Goal: Information Seeking & Learning: Find contact information

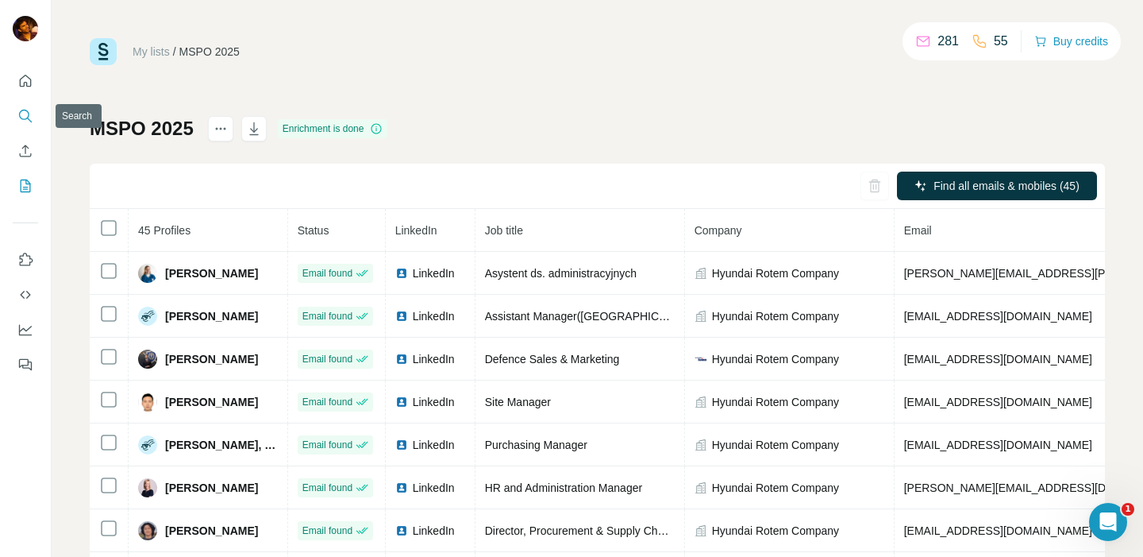
click at [30, 114] on icon "Search" at bounding box center [25, 116] width 16 height 16
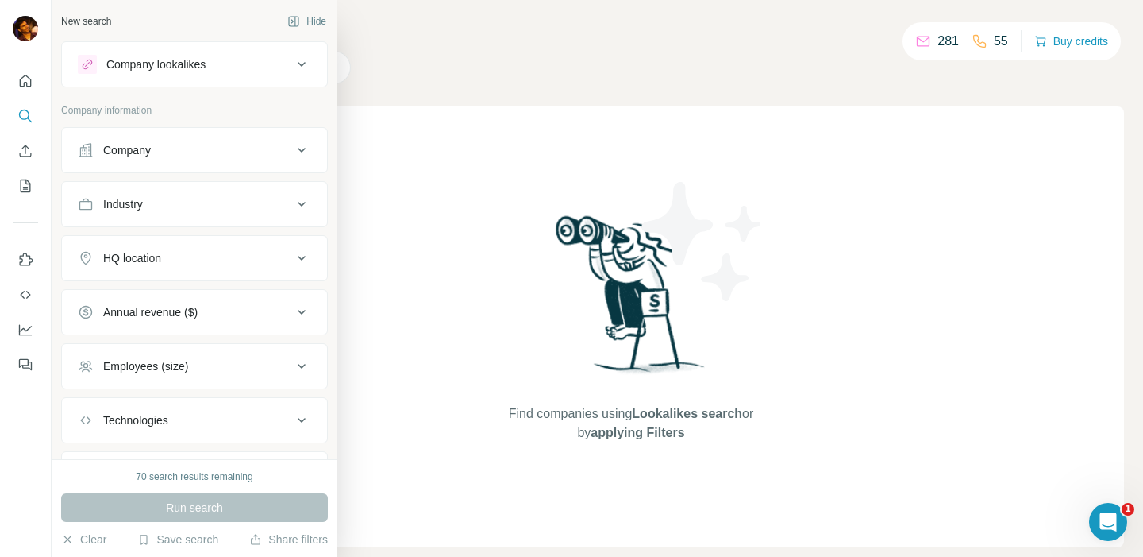
click at [150, 67] on div "Company lookalikes" at bounding box center [155, 64] width 99 height 16
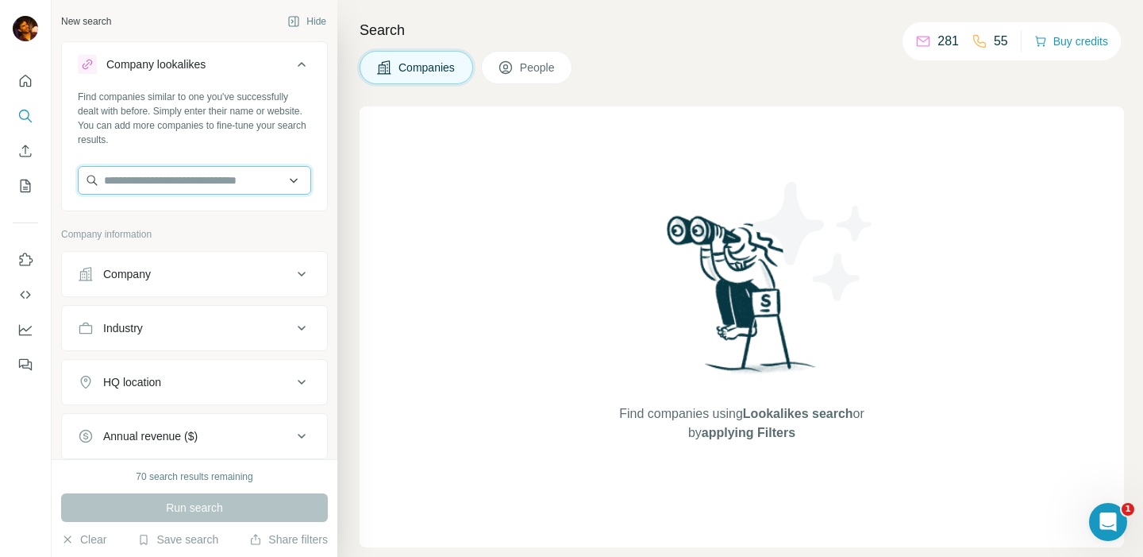
click at [144, 180] on input "text" at bounding box center [194, 180] width 233 height 29
paste input "**********"
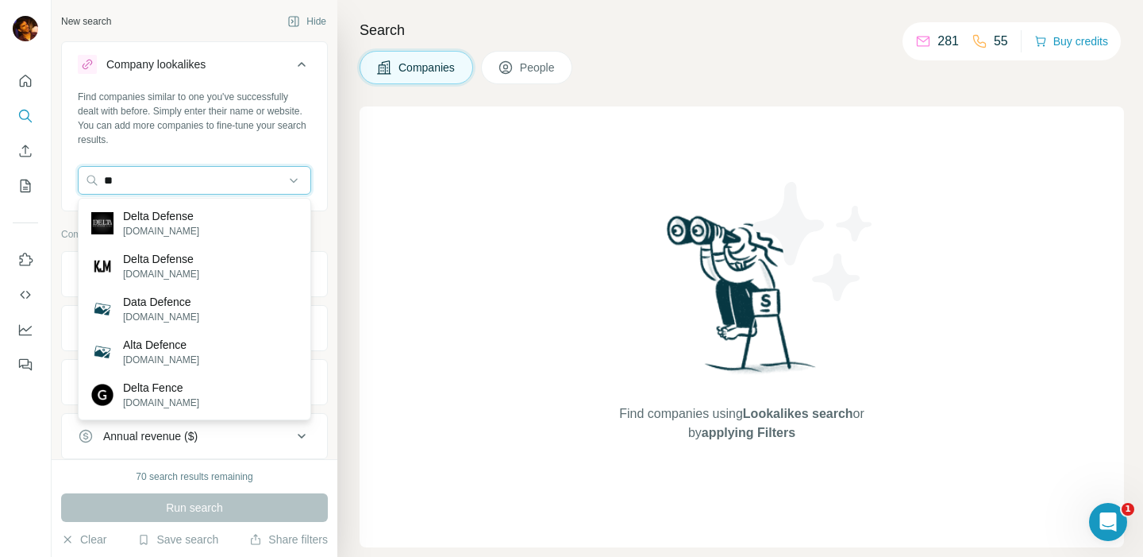
type input "*"
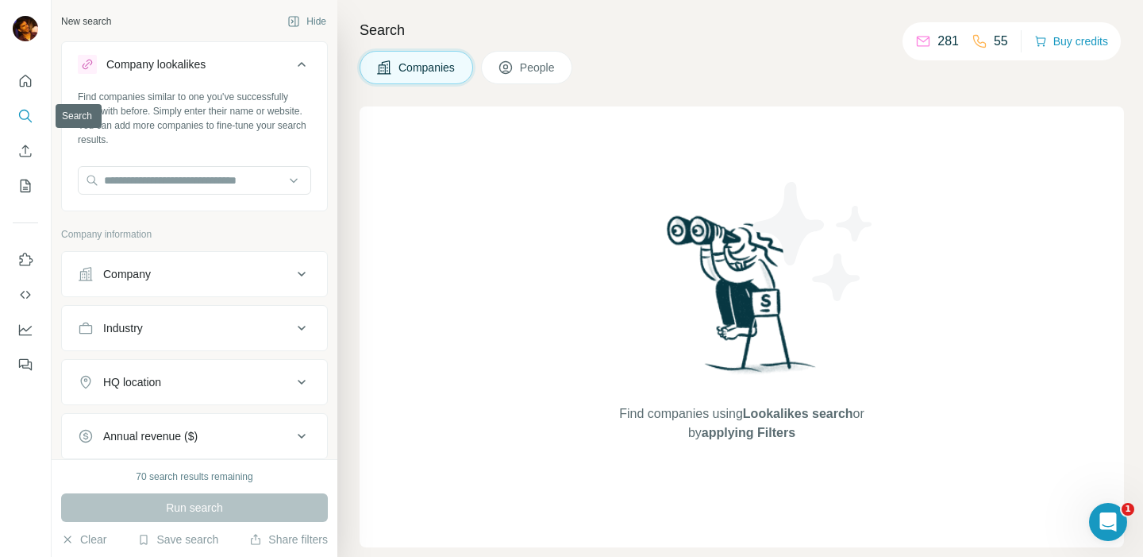
click at [30, 113] on icon "Search" at bounding box center [25, 116] width 16 height 16
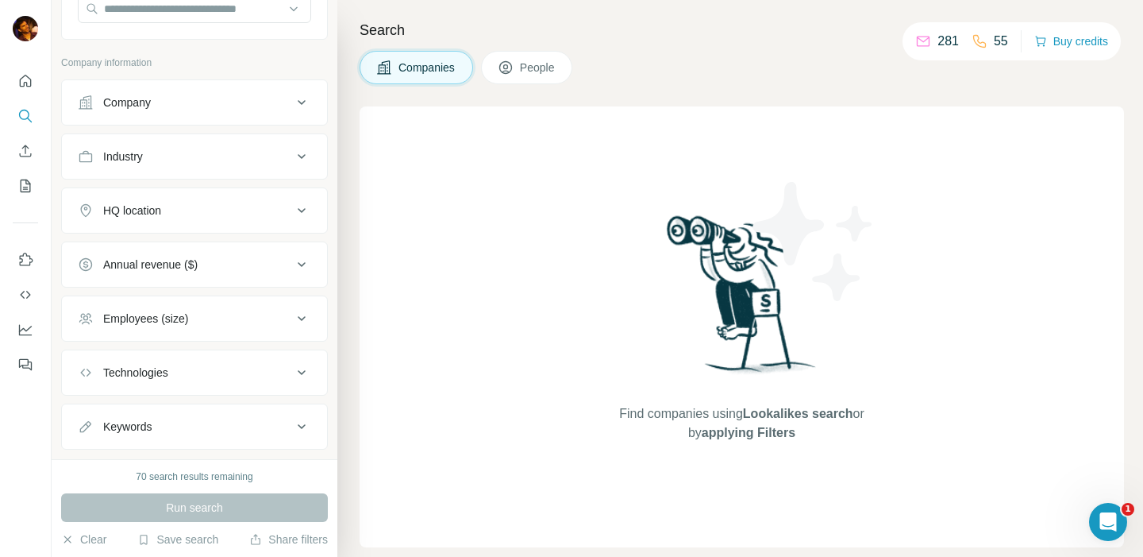
scroll to position [206, 0]
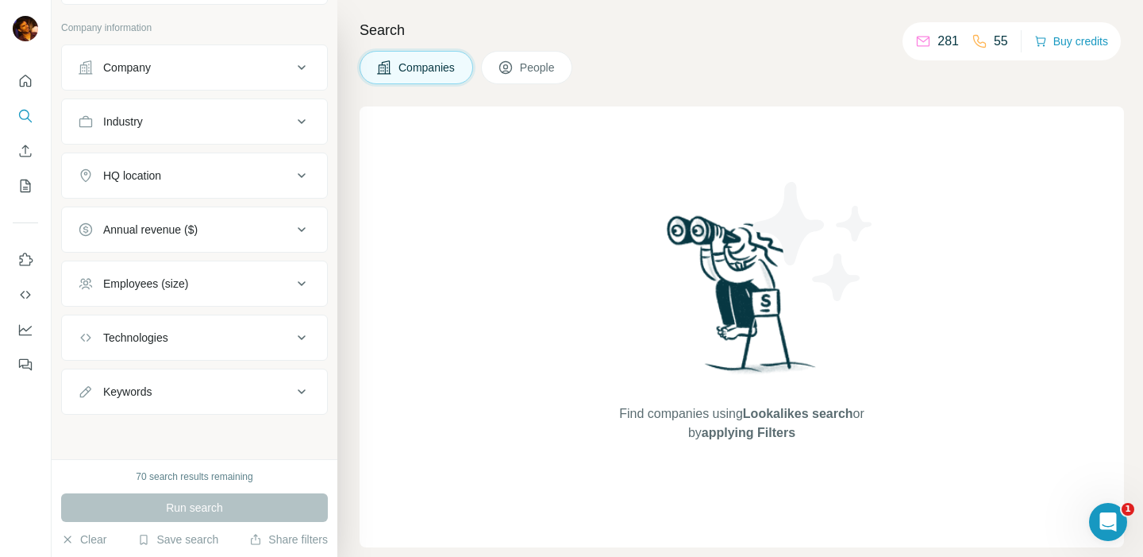
click at [179, 387] on div "Keywords" at bounding box center [185, 392] width 214 height 16
click at [175, 426] on input "text" at bounding box center [179, 431] width 202 height 29
paste input "**********"
type input "**********"
click at [220, 510] on div "Run search" at bounding box center [194, 507] width 267 height 29
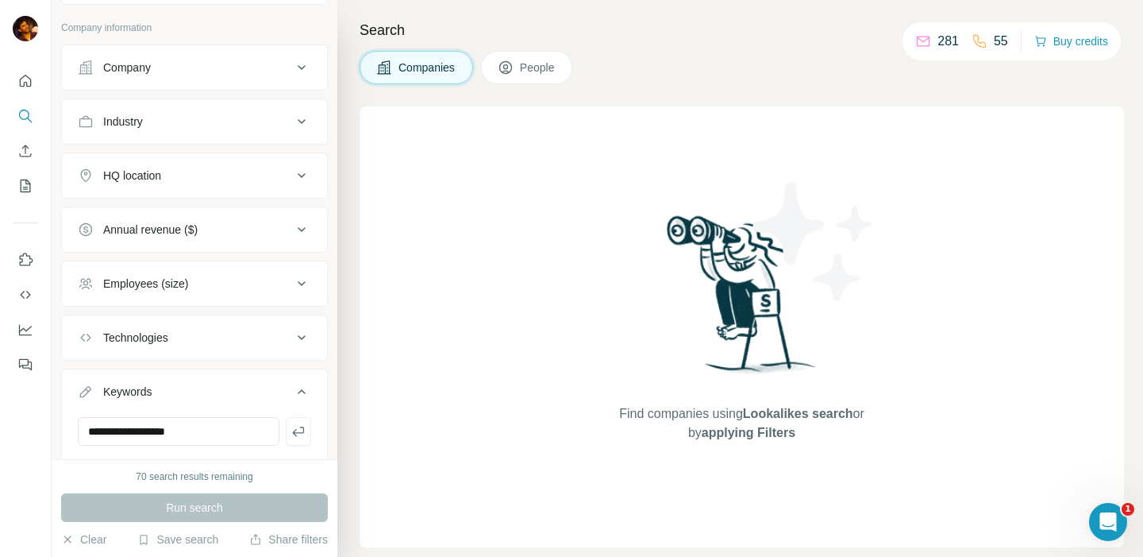
click at [194, 495] on div "Run search" at bounding box center [194, 507] width 267 height 29
click at [219, 439] on input "**********" at bounding box center [179, 431] width 202 height 29
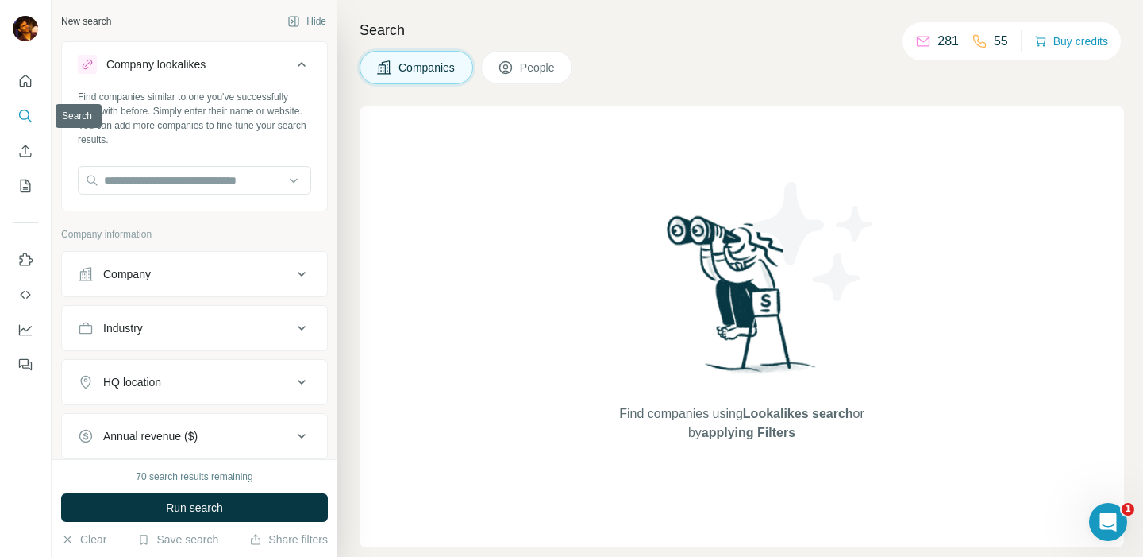
click at [29, 111] on icon "Search" at bounding box center [25, 116] width 16 height 16
click at [175, 181] on input "text" at bounding box center [194, 180] width 233 height 29
click at [1105, 519] on icon "Open Intercom Messenger" at bounding box center [1106, 520] width 26 height 26
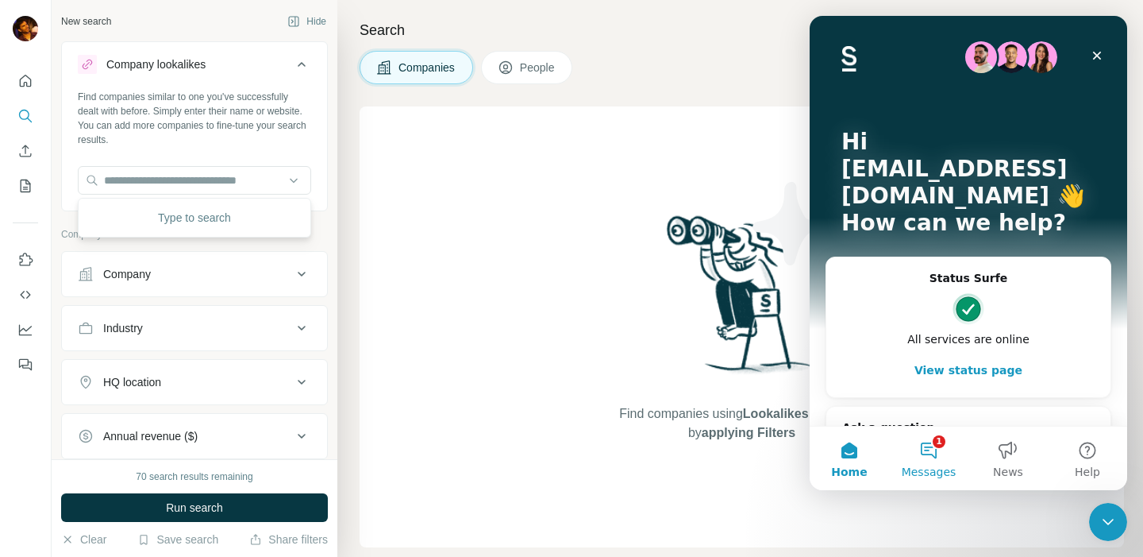
click at [938, 449] on button "1 Messages" at bounding box center [928, 458] width 79 height 64
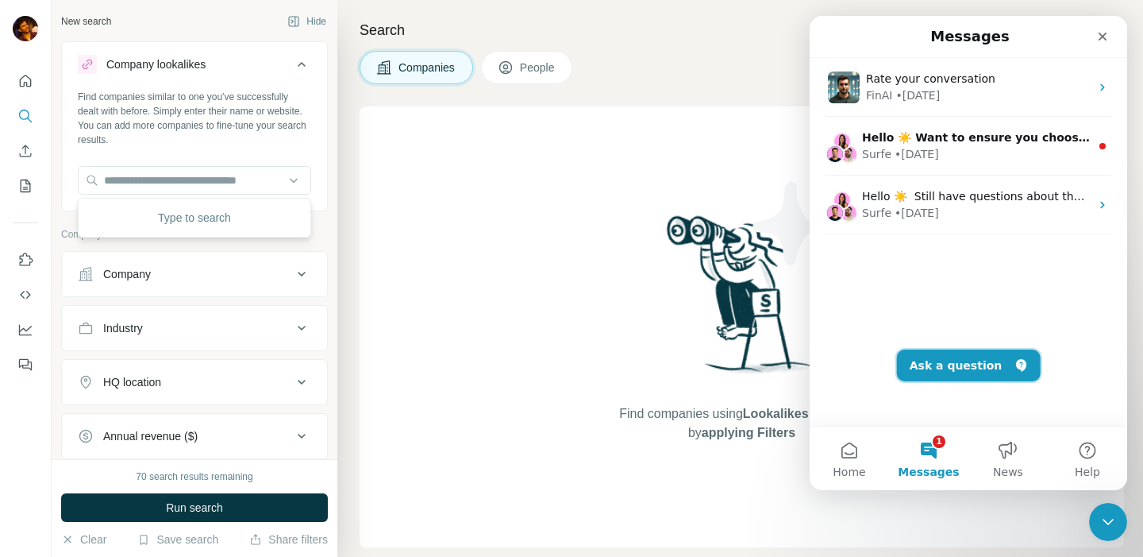
click at [953, 367] on button "Ask a question" at bounding box center [969, 365] width 144 height 32
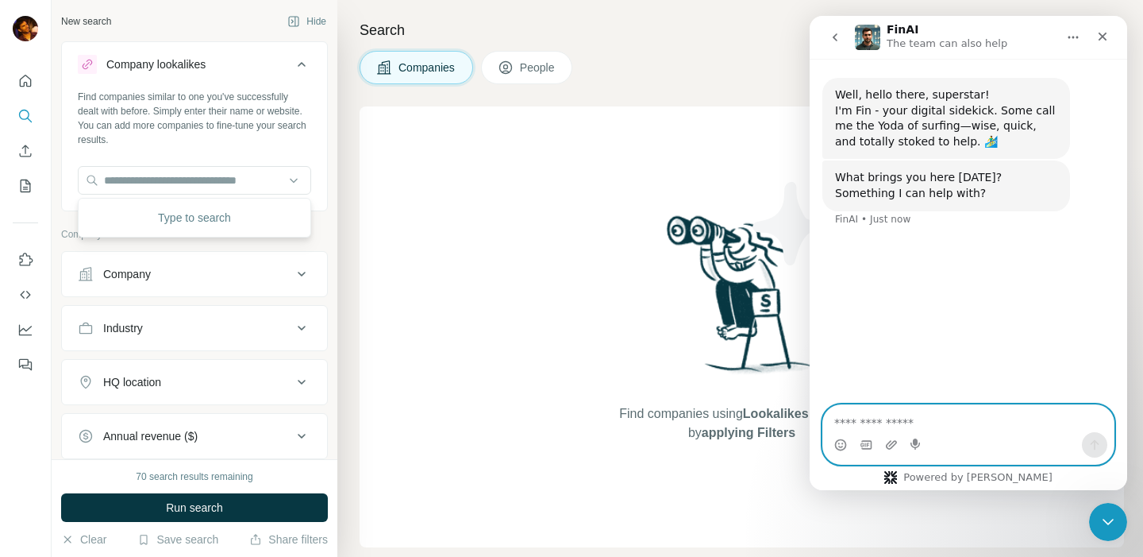
paste textarea "**********"
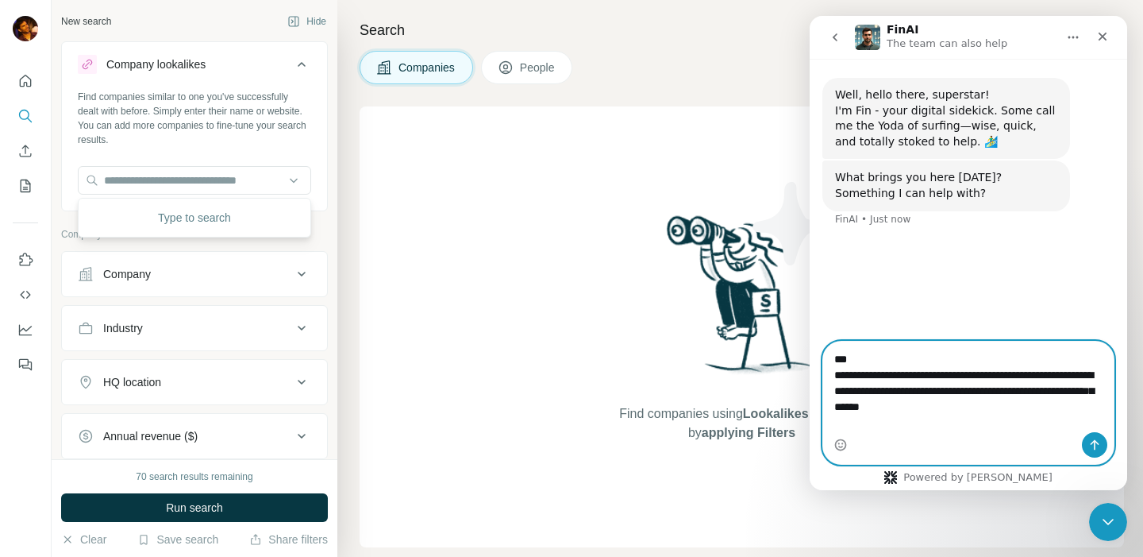
type textarea "**********"
click at [1093, 441] on icon "Send a message…" at bounding box center [1095, 445] width 9 height 10
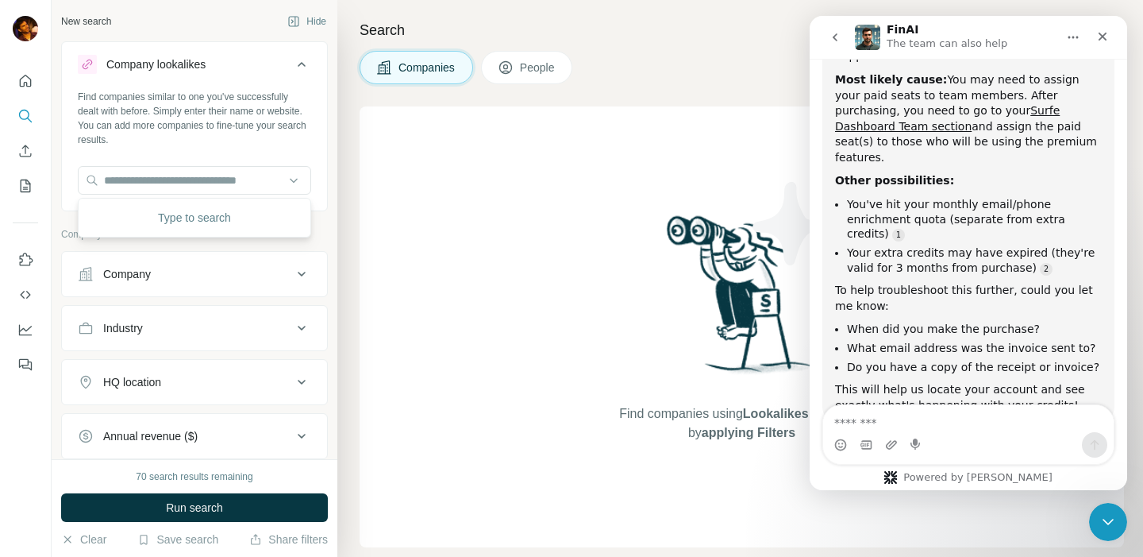
scroll to position [345, 0]
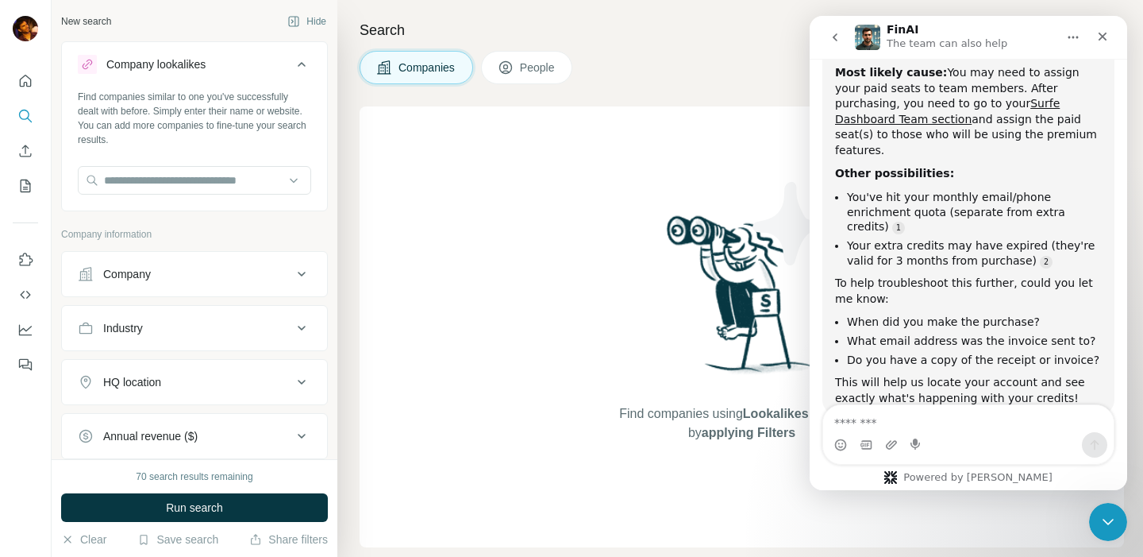
click at [642, 87] on div "Search Companies People Find companies using Lookalikes search or by applying F…" at bounding box center [740, 278] width 806 height 557
click at [25, 145] on icon "Enrich CSV" at bounding box center [25, 151] width 16 height 16
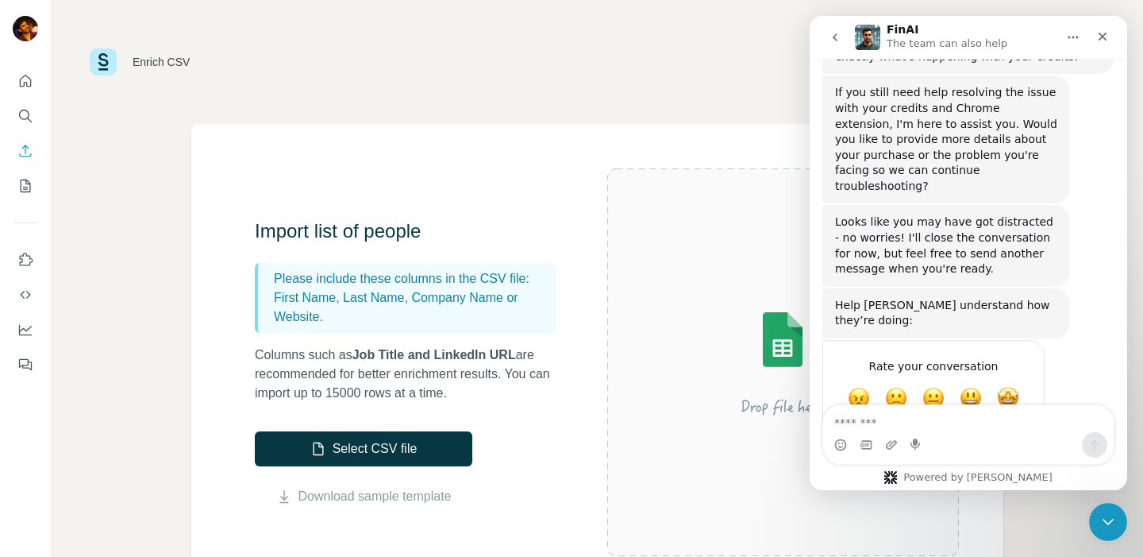
scroll to position [688, 0]
click at [27, 116] on icon "Search" at bounding box center [25, 116] width 16 height 16
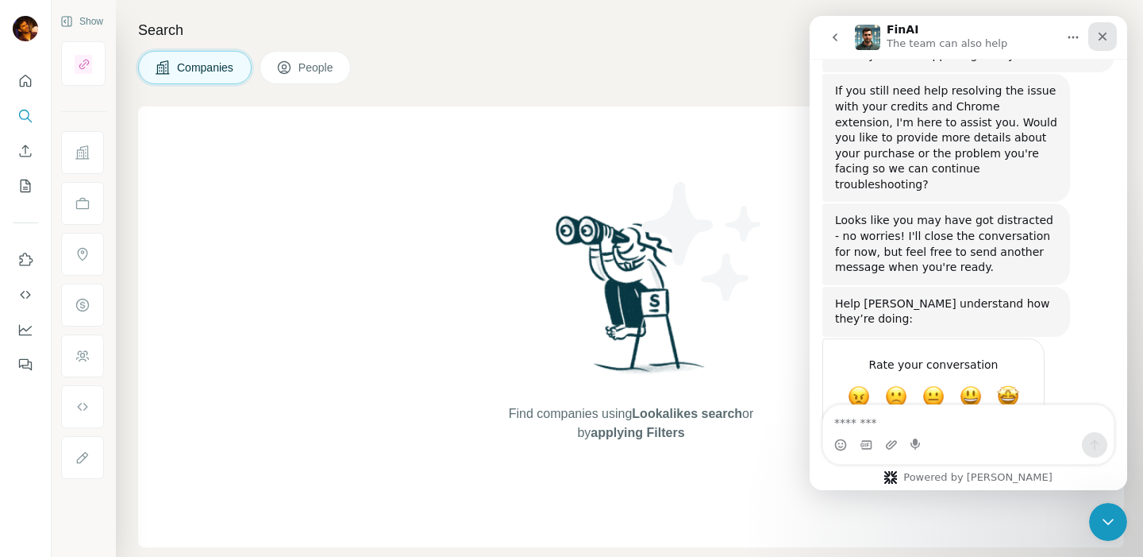
click at [1109, 40] on div "Close" at bounding box center [1103, 36] width 29 height 29
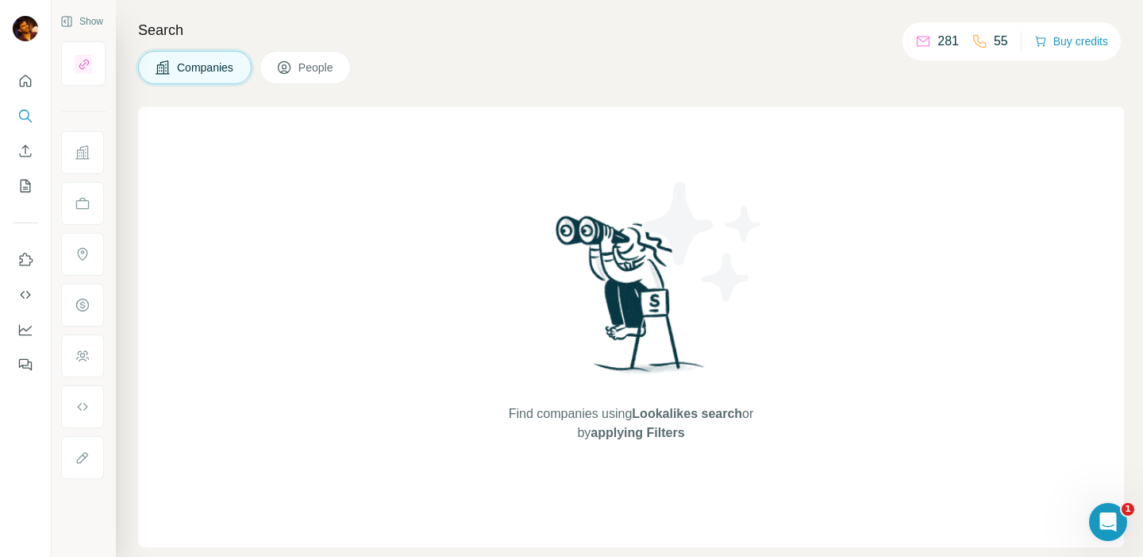
scroll to position [688, 0]
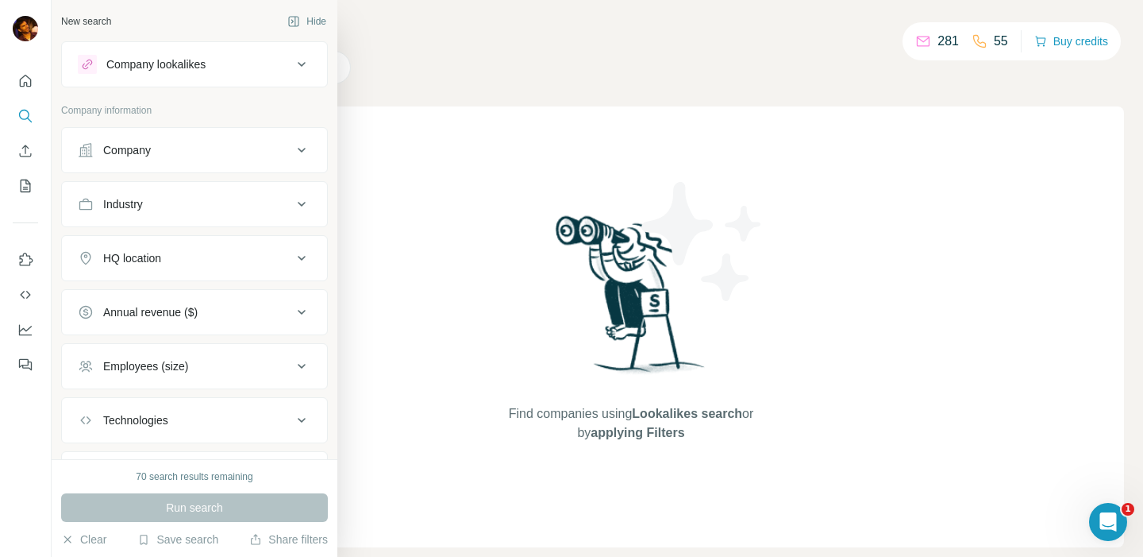
click at [138, 160] on button "Company" at bounding box center [194, 150] width 265 height 38
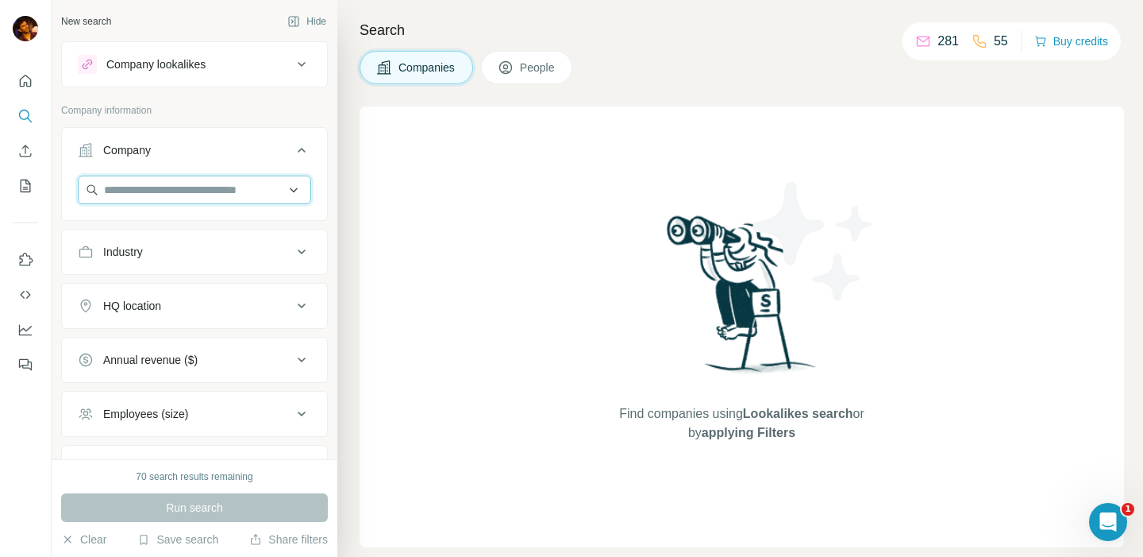
click at [148, 184] on input "text" at bounding box center [194, 189] width 233 height 29
paste input "******"
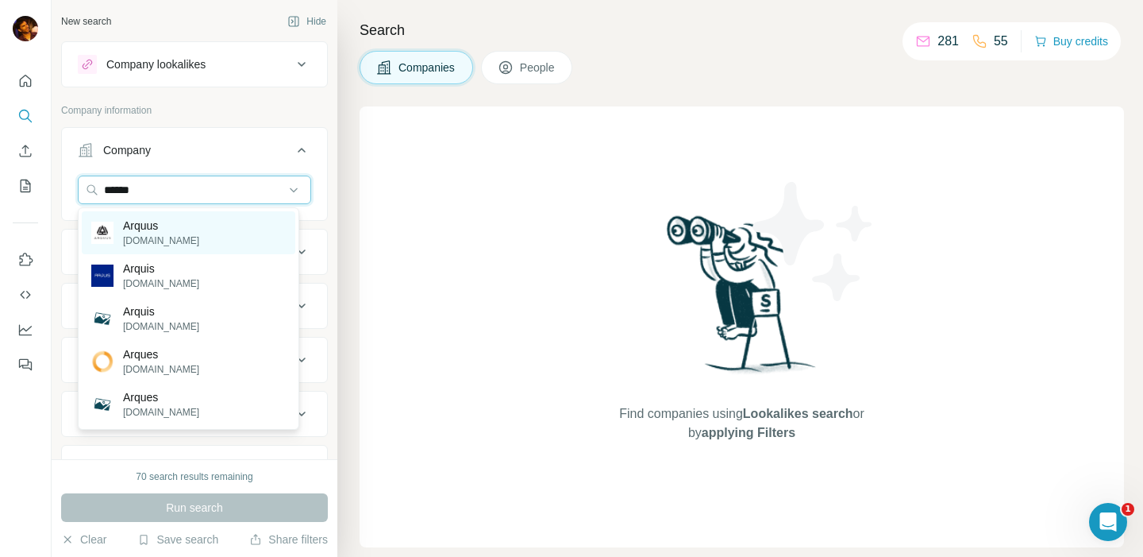
type input "******"
click at [166, 218] on p "Arquus" at bounding box center [161, 226] width 76 height 16
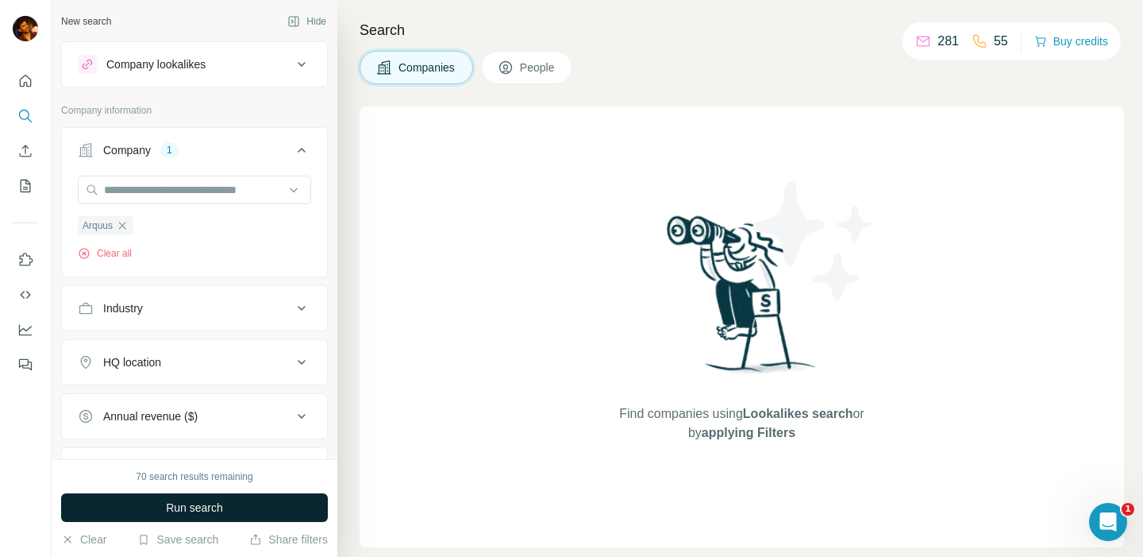
click at [179, 510] on span "Run search" at bounding box center [194, 507] width 57 height 16
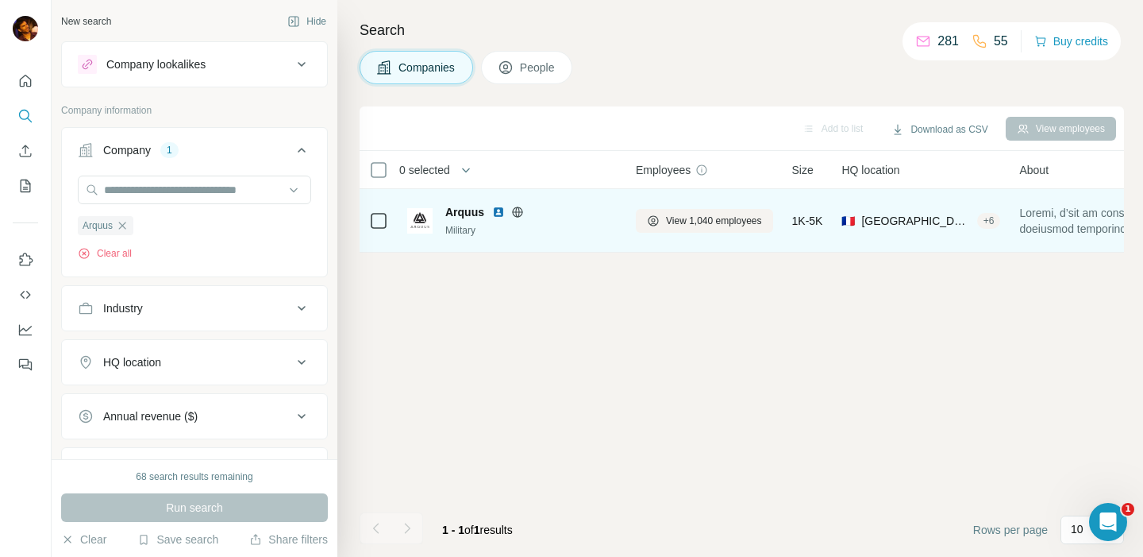
click at [473, 215] on span "Arquus" at bounding box center [464, 212] width 39 height 16
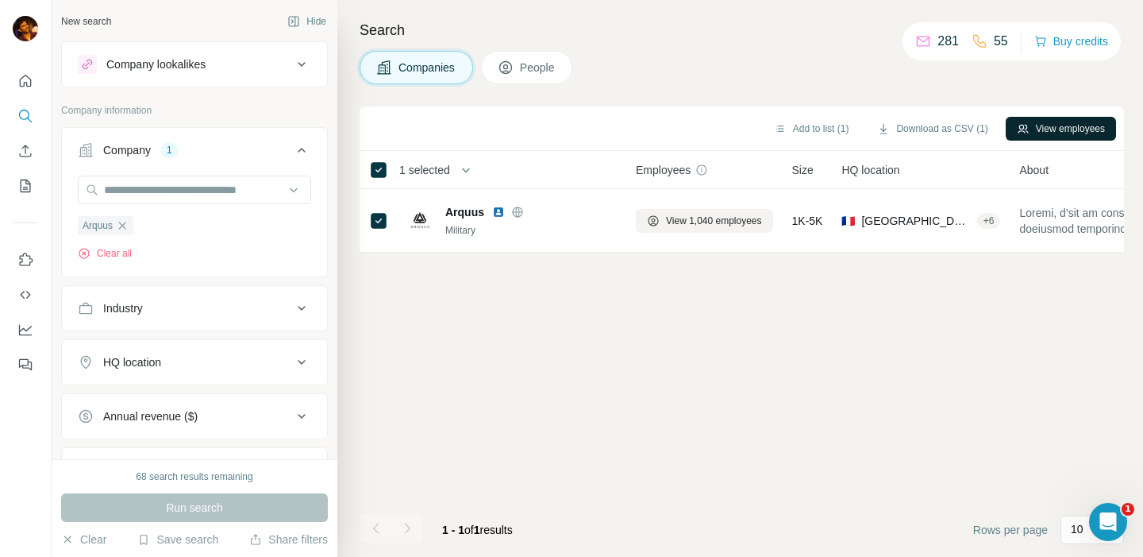
click at [1066, 125] on button "View employees" at bounding box center [1061, 129] width 110 height 24
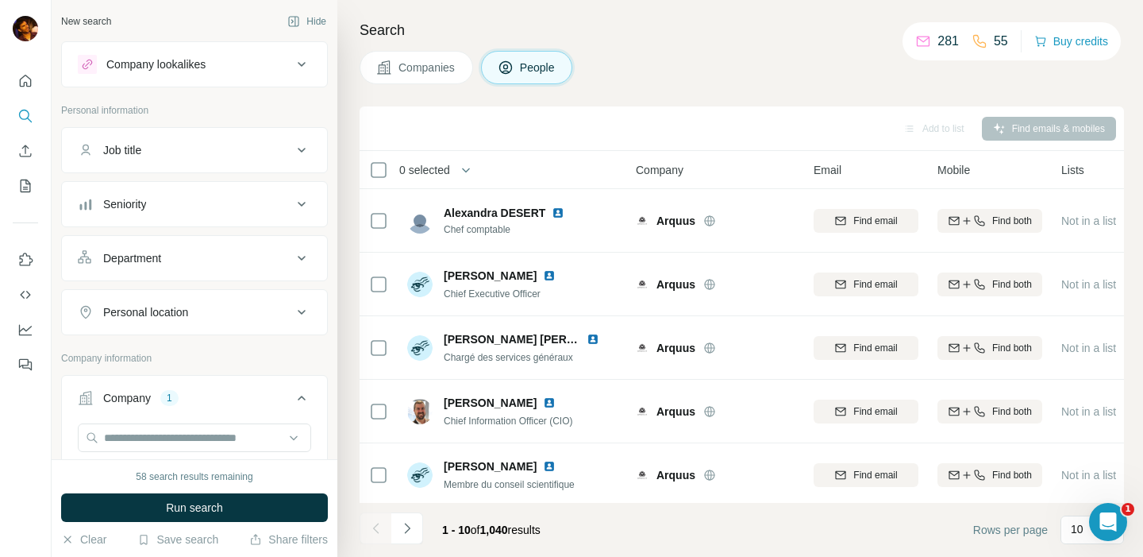
click at [292, 155] on icon at bounding box center [301, 150] width 19 height 19
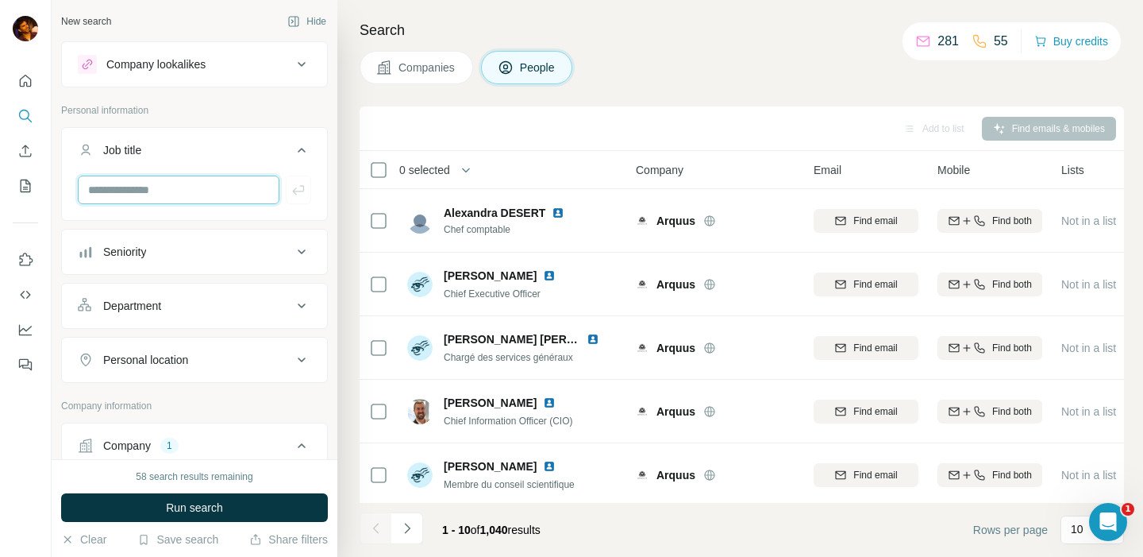
click at [201, 192] on input "text" at bounding box center [179, 189] width 202 height 29
type input "*"
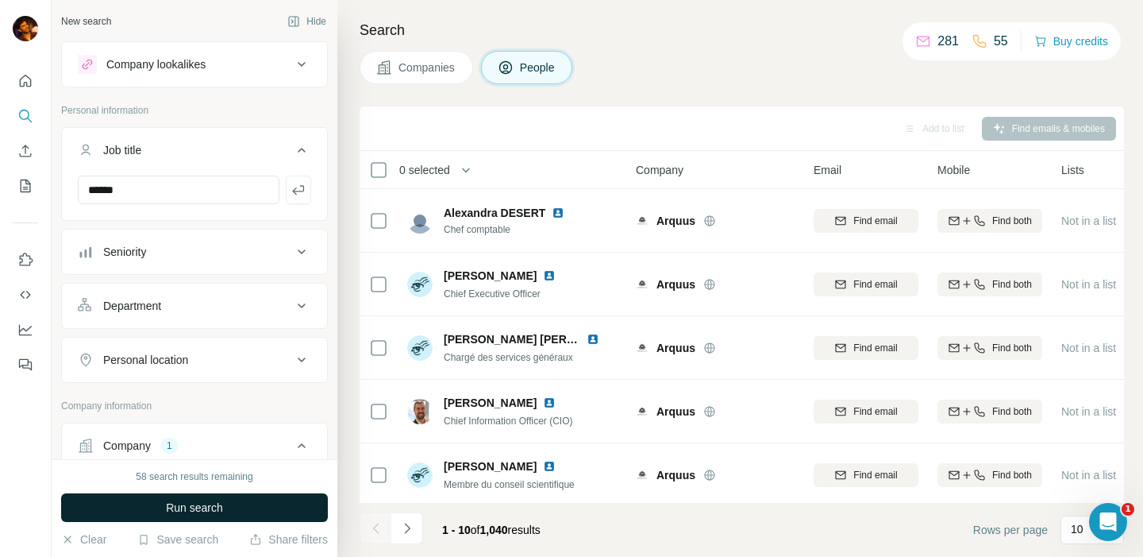
click at [208, 504] on span "Run search" at bounding box center [194, 507] width 57 height 16
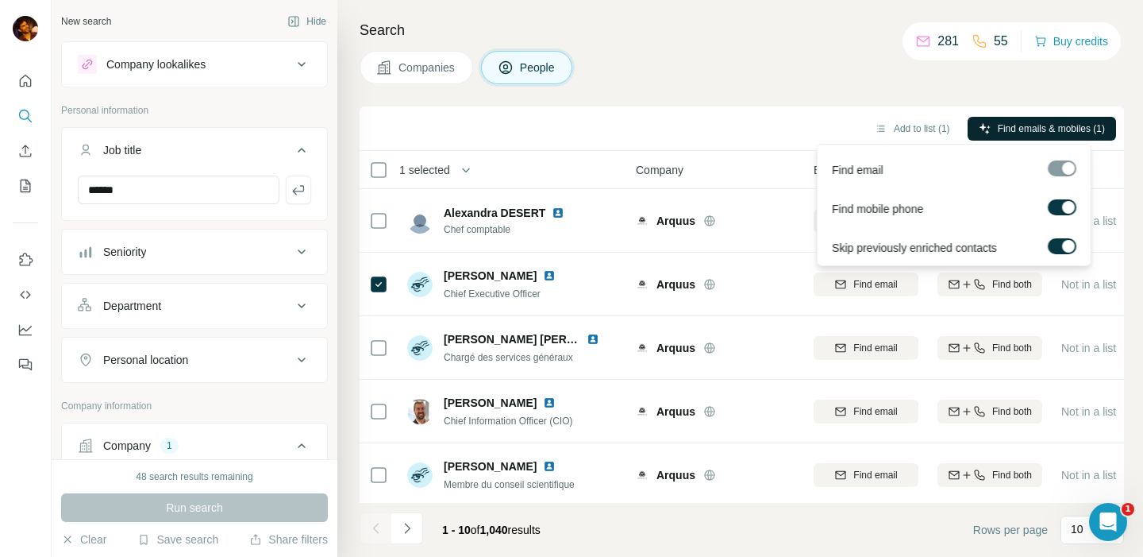
click at [1005, 132] on span "Find emails & mobiles (1)" at bounding box center [1051, 128] width 107 height 14
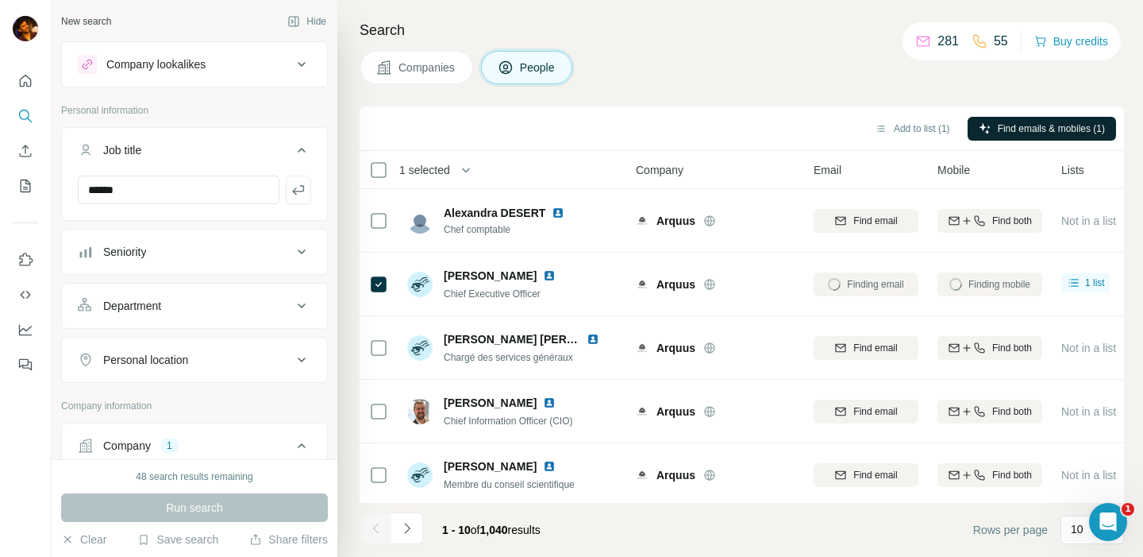
click at [730, 130] on div "Add to list (1) Find emails & mobiles (1)" at bounding box center [742, 128] width 749 height 28
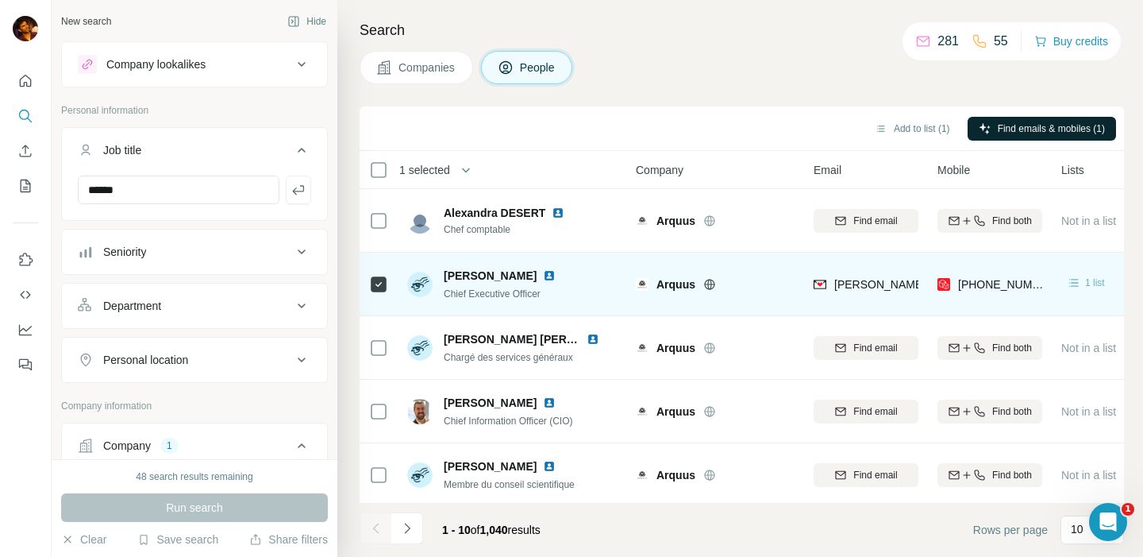
click at [1083, 286] on div "1 list" at bounding box center [1085, 283] width 39 height 16
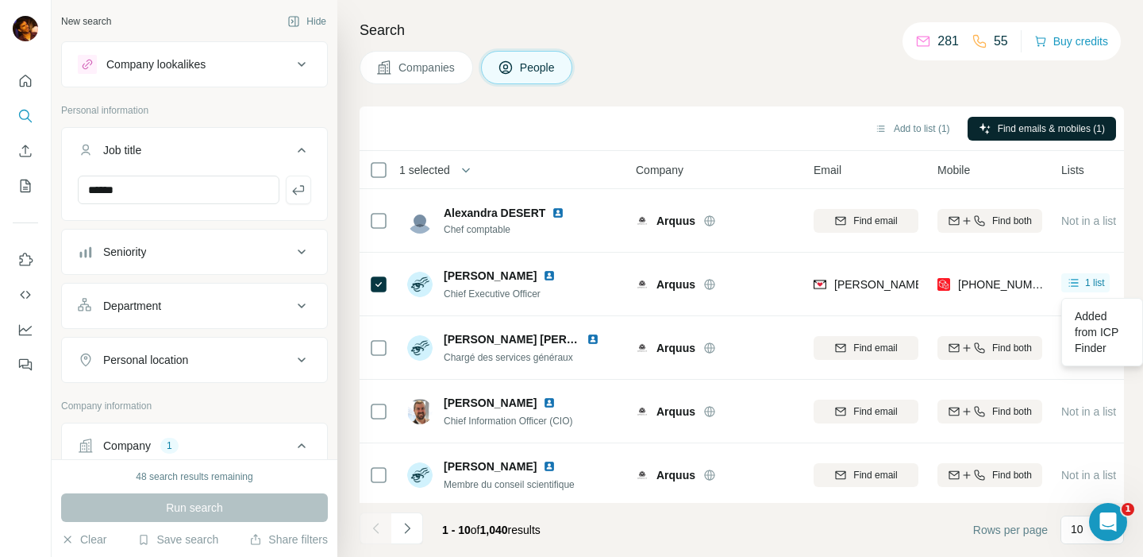
click at [768, 132] on div "Add to list (1) Find emails & mobiles (1)" at bounding box center [742, 128] width 749 height 28
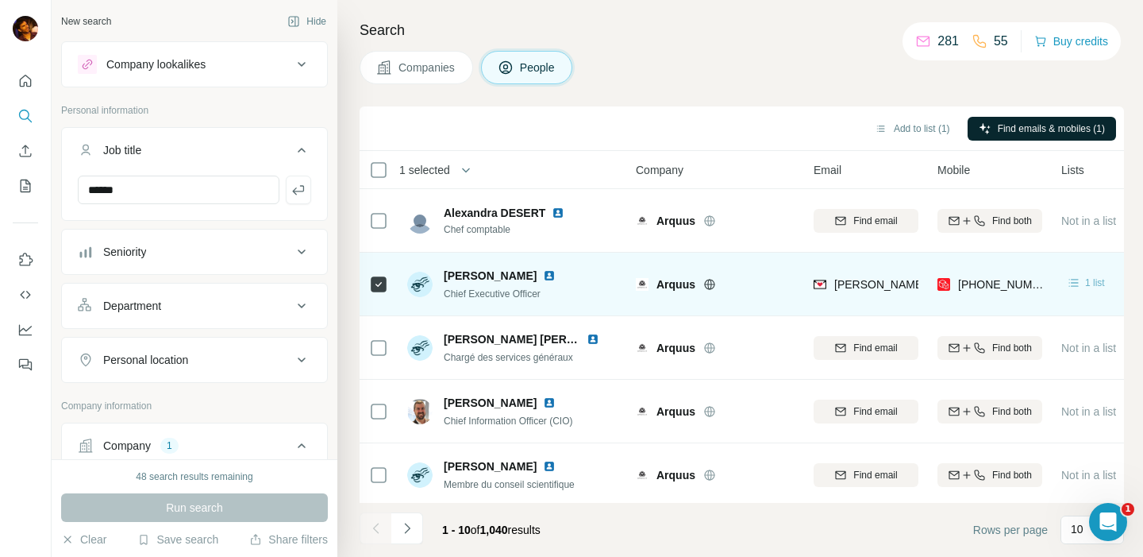
click at [1077, 279] on icon at bounding box center [1075, 283] width 10 height 8
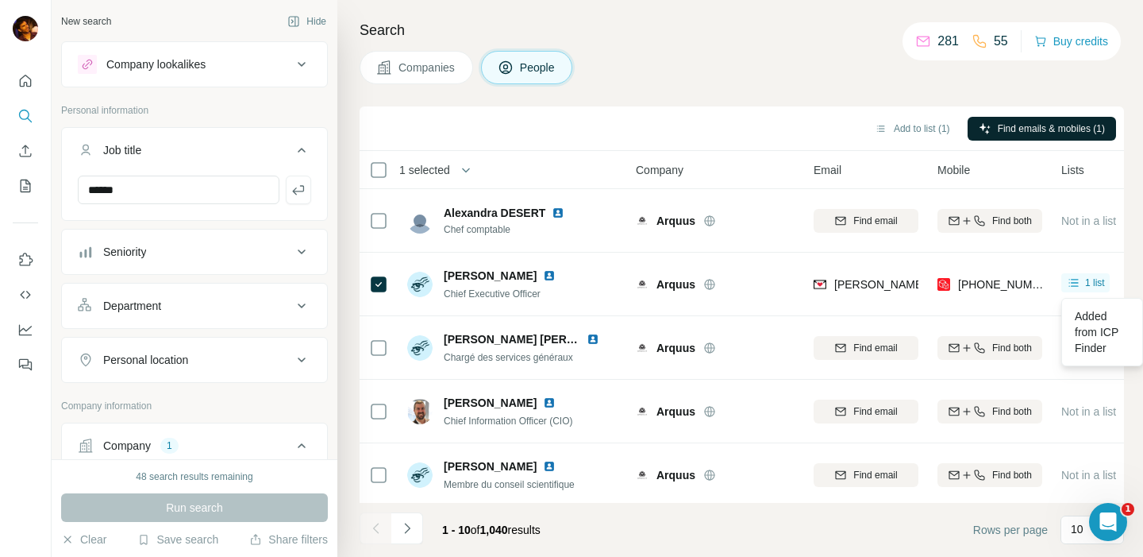
click at [692, 119] on div "Add to list (1) Find emails & mobiles (1)" at bounding box center [742, 128] width 749 height 28
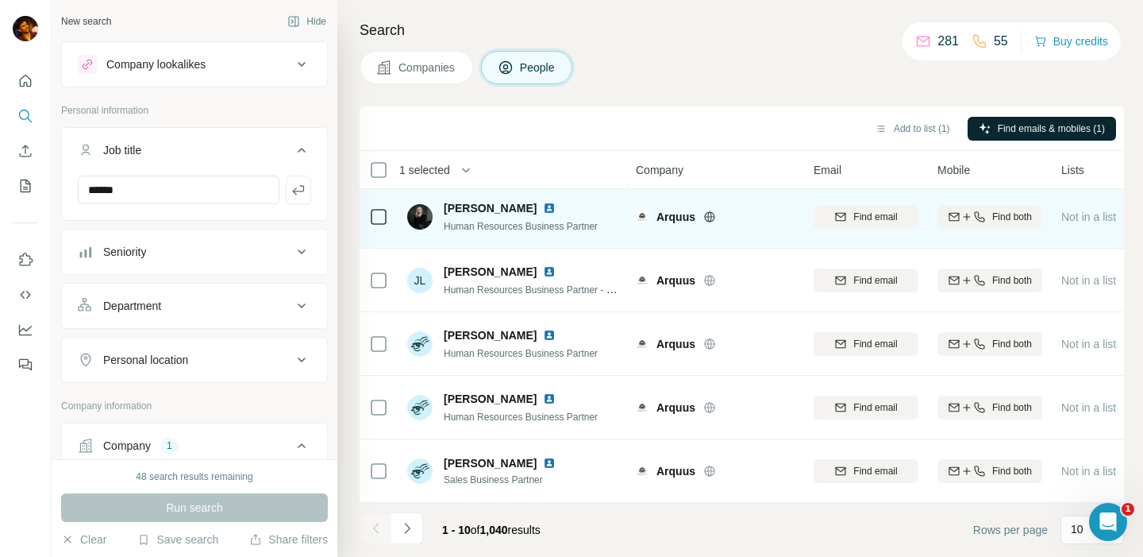
scroll to position [331, 0]
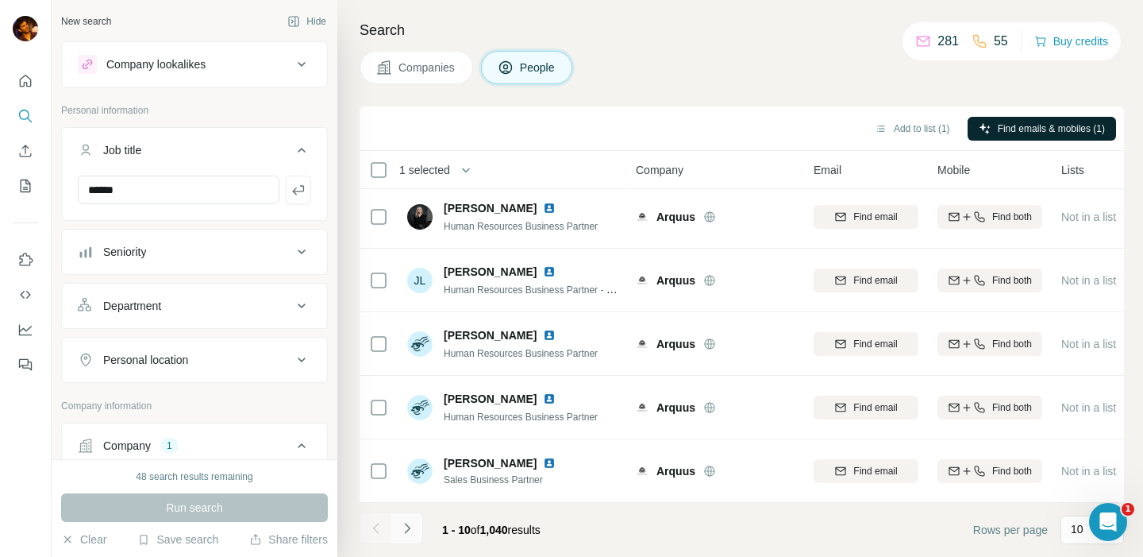
click at [404, 529] on icon "Navigate to next page" at bounding box center [407, 528] width 16 height 16
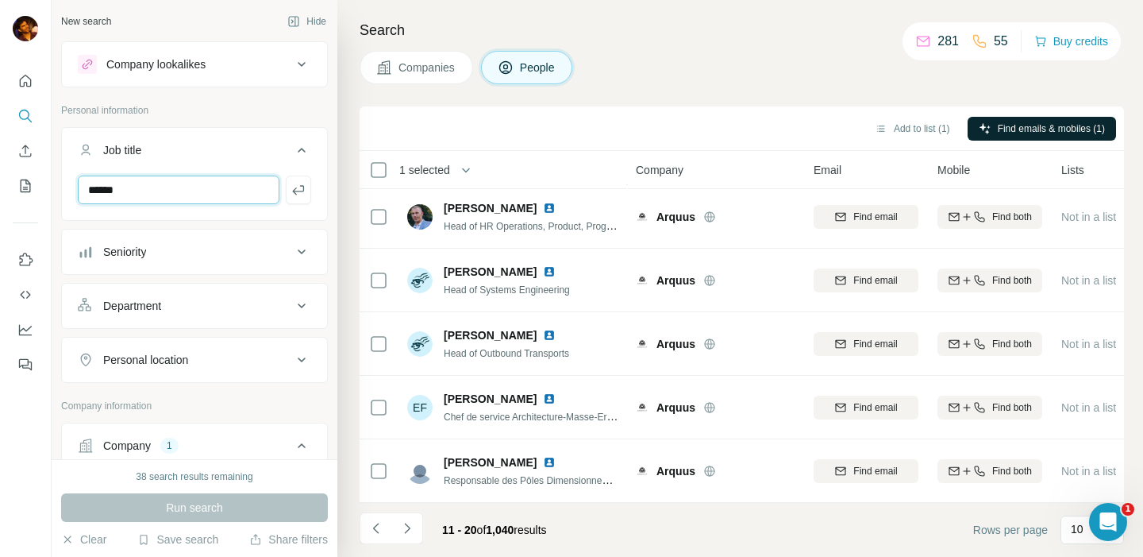
click at [156, 195] on input "******" at bounding box center [179, 189] width 202 height 29
click at [404, 530] on icon "Navigate to next page" at bounding box center [407, 528] width 16 height 16
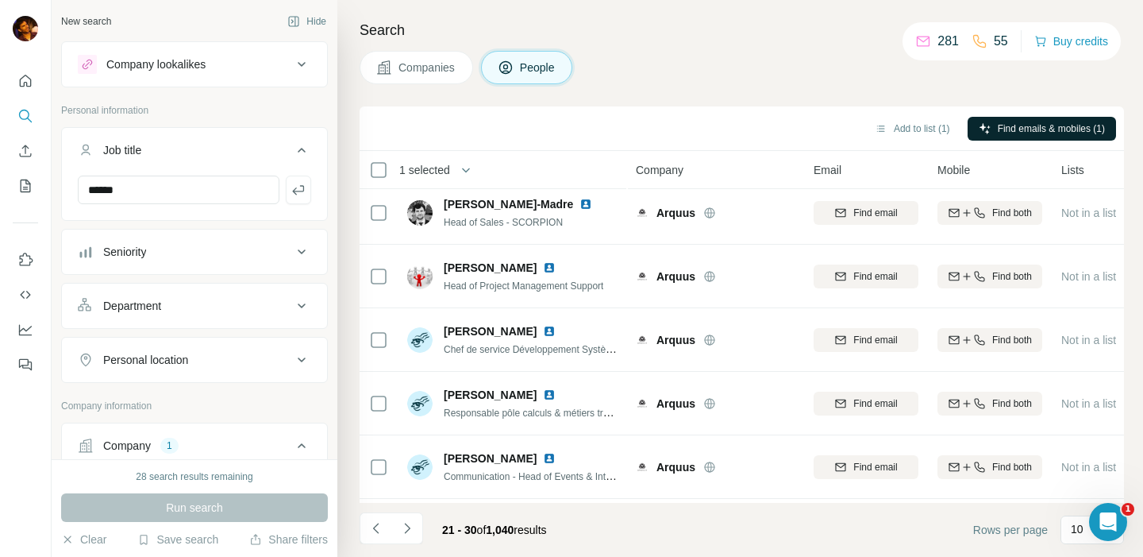
scroll to position [0, 0]
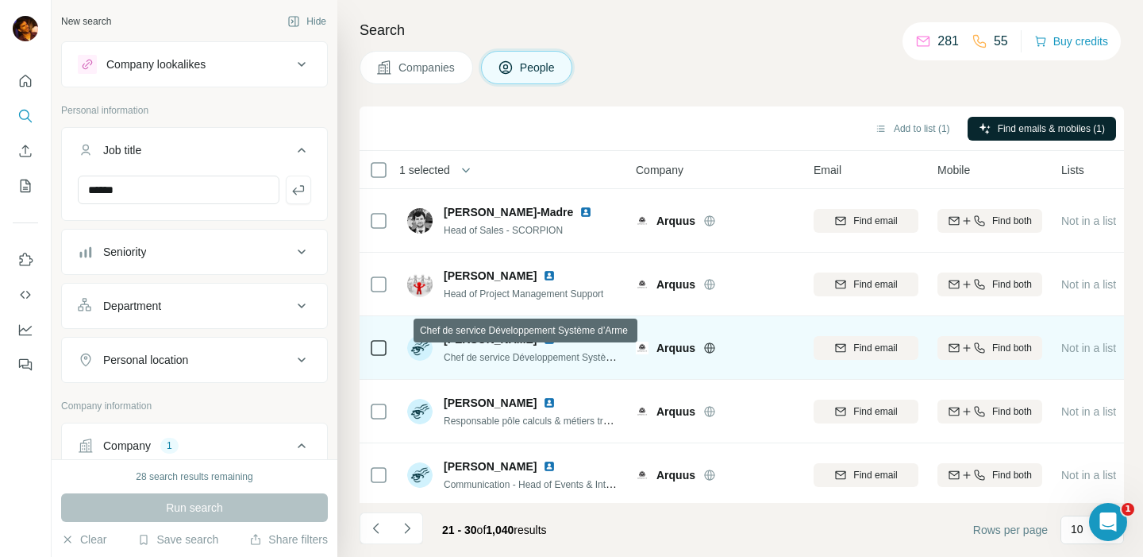
click at [551, 360] on span "Chef de service Développement Système d’Arme" at bounding box center [548, 356] width 208 height 13
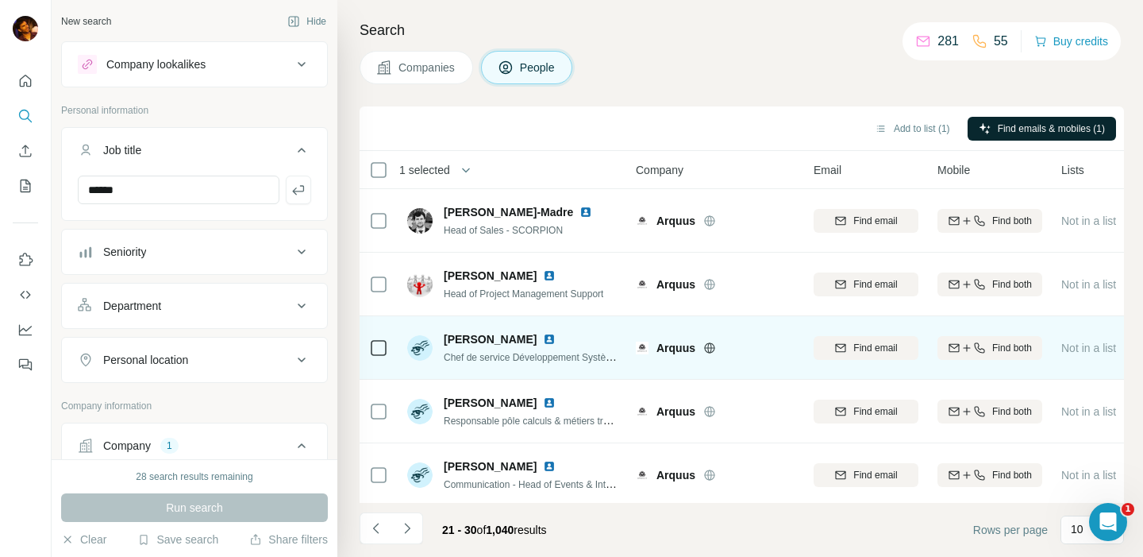
click at [534, 338] on span "[PERSON_NAME]" at bounding box center [490, 339] width 93 height 16
click at [556, 337] on img at bounding box center [549, 339] width 13 height 13
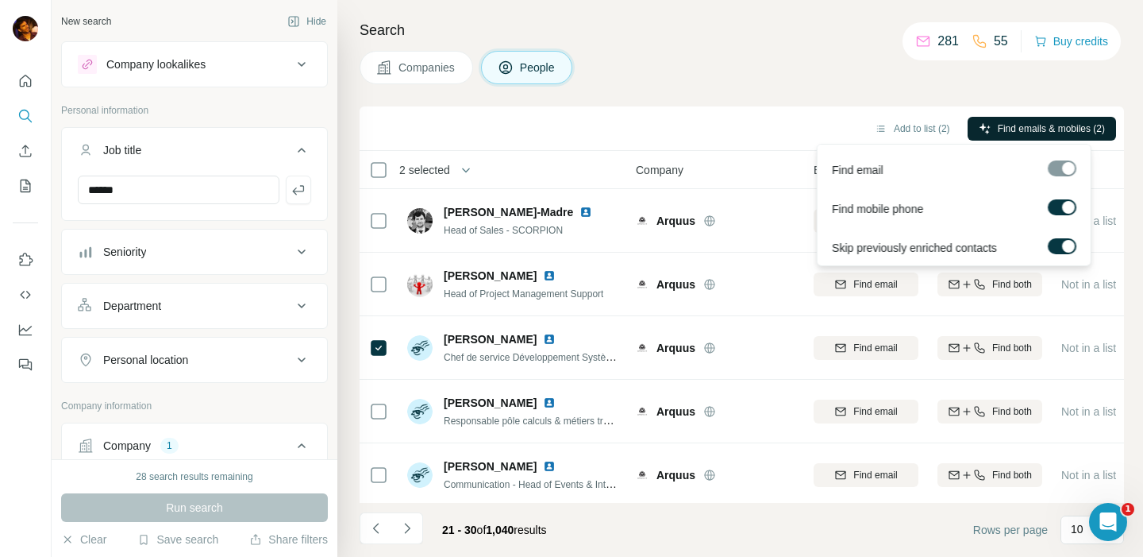
click at [998, 131] on span "Find emails & mobiles (2)" at bounding box center [1051, 128] width 107 height 14
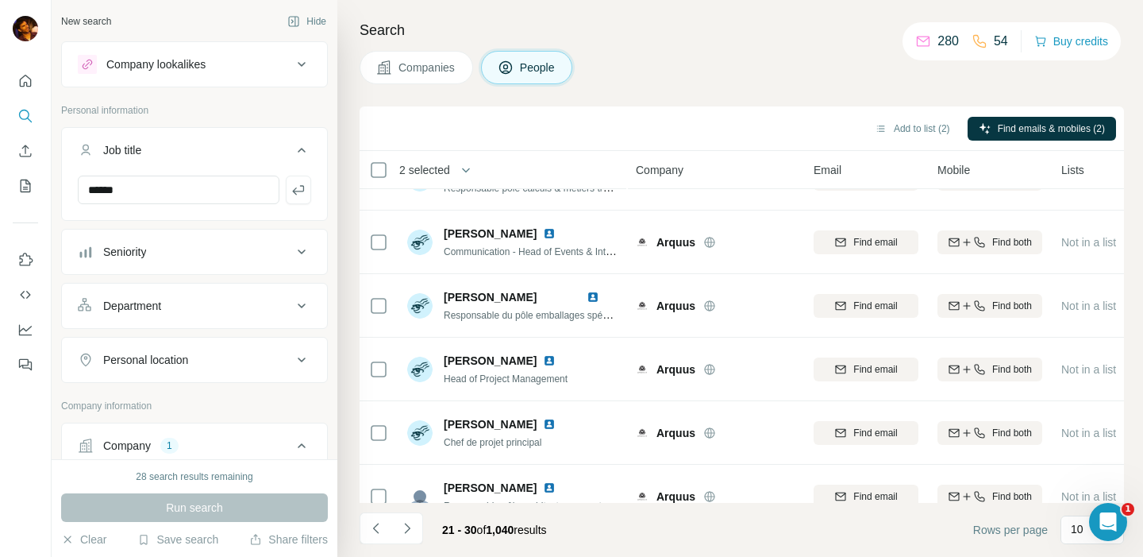
scroll to position [331, 0]
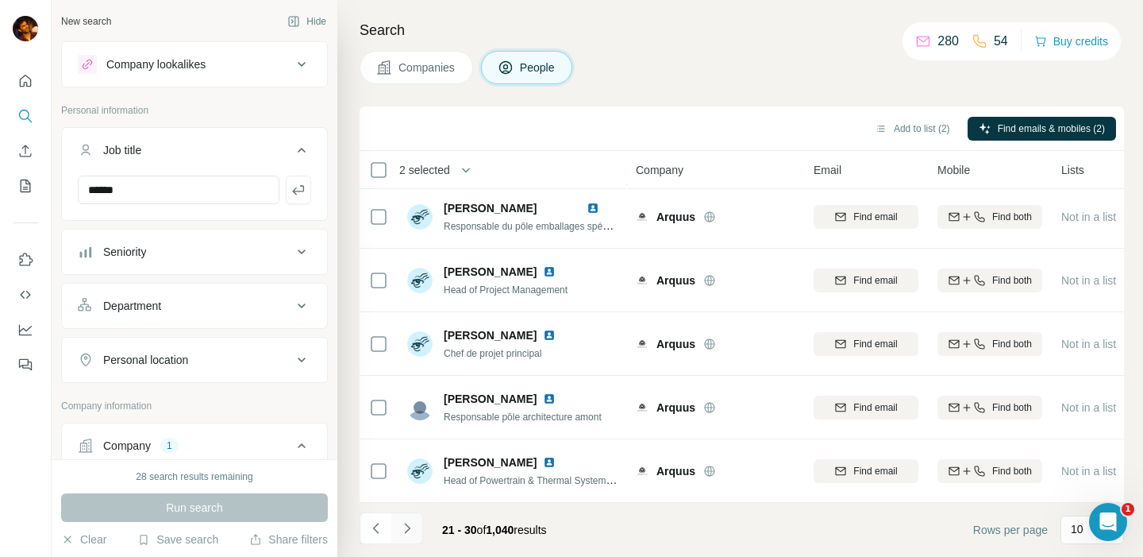
click at [413, 524] on icon "Navigate to next page" at bounding box center [407, 528] width 16 height 16
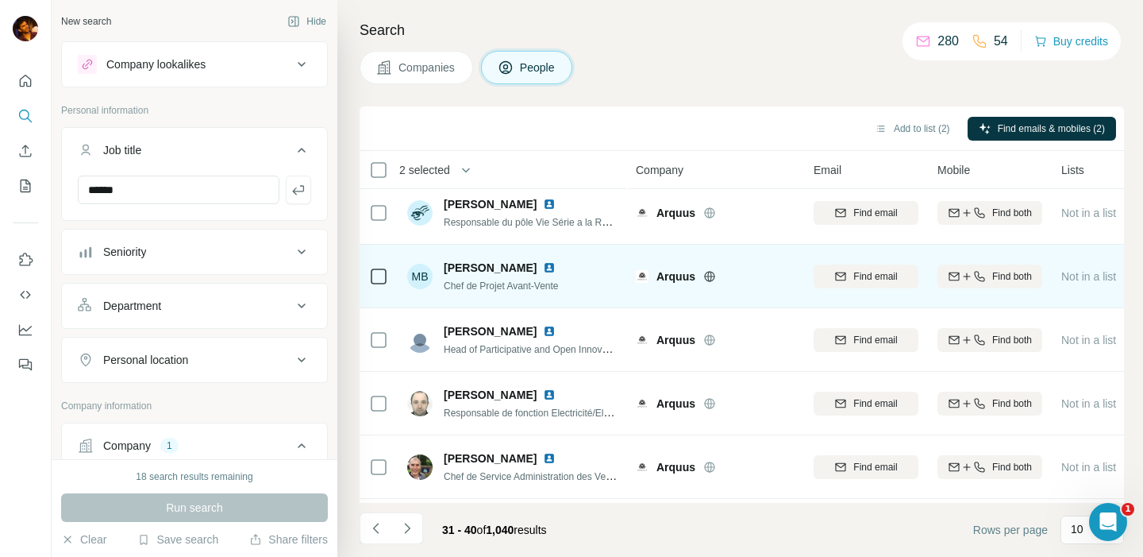
scroll to position [0, 0]
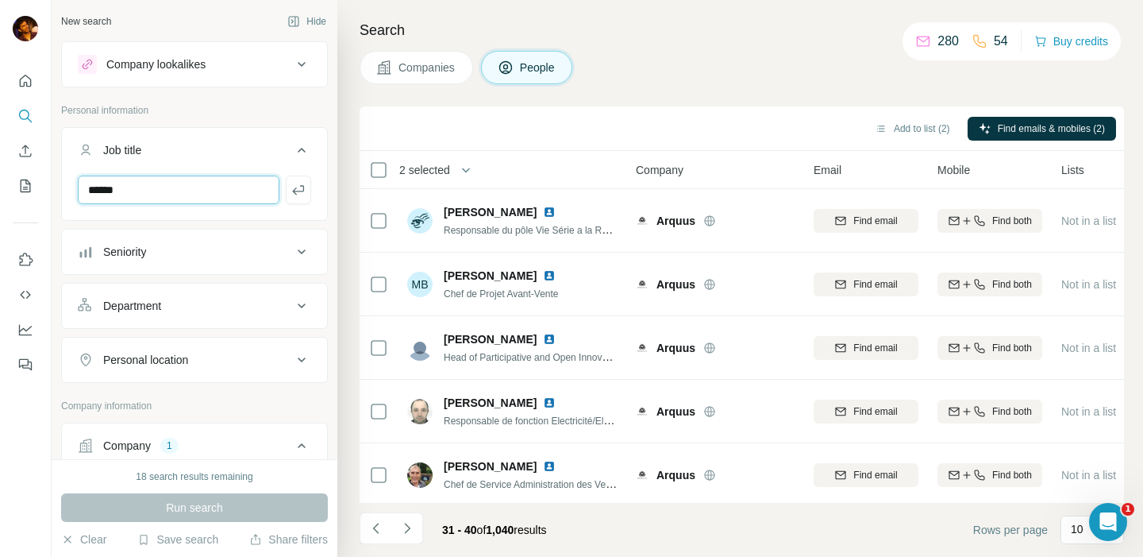
click at [174, 199] on input "******" at bounding box center [179, 189] width 202 height 29
type input "********"
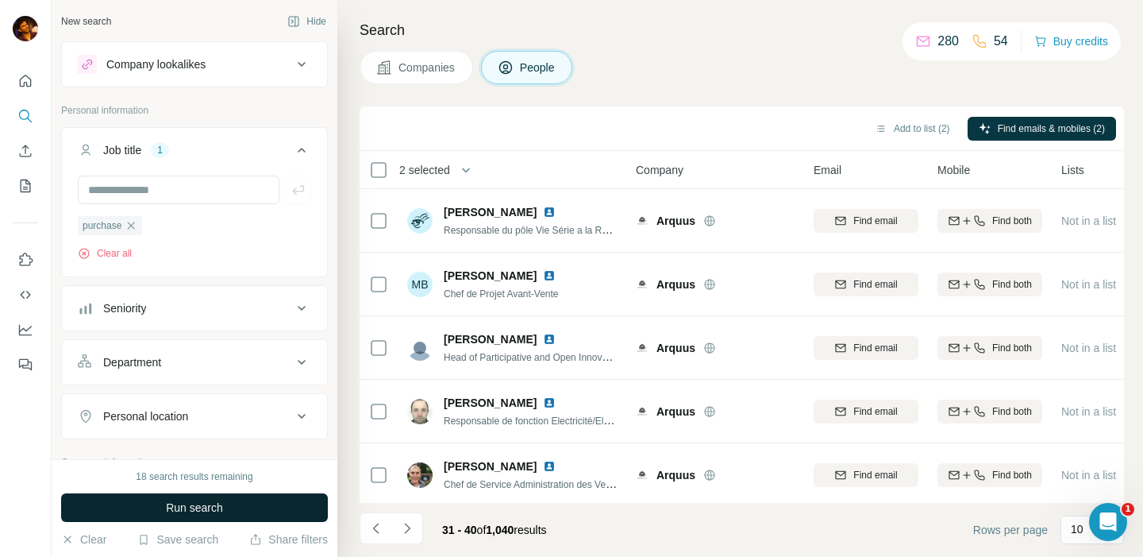
click at [202, 505] on span "Run search" at bounding box center [194, 507] width 57 height 16
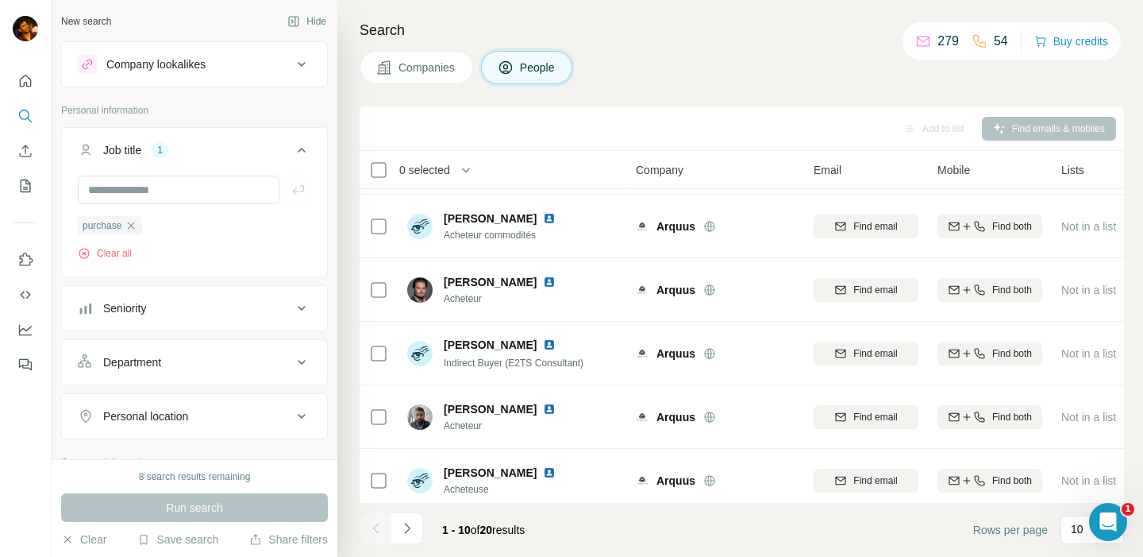
scroll to position [253, 0]
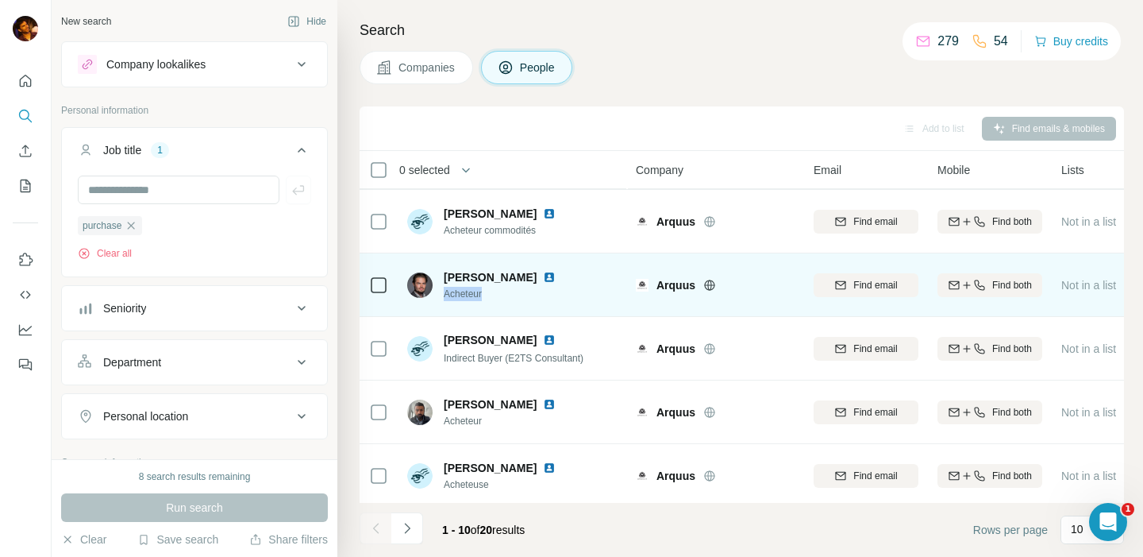
drag, startPoint x: 488, startPoint y: 293, endPoint x: 445, endPoint y: 294, distance: 43.7
click at [445, 294] on span "Acheteur" at bounding box center [509, 294] width 131 height 14
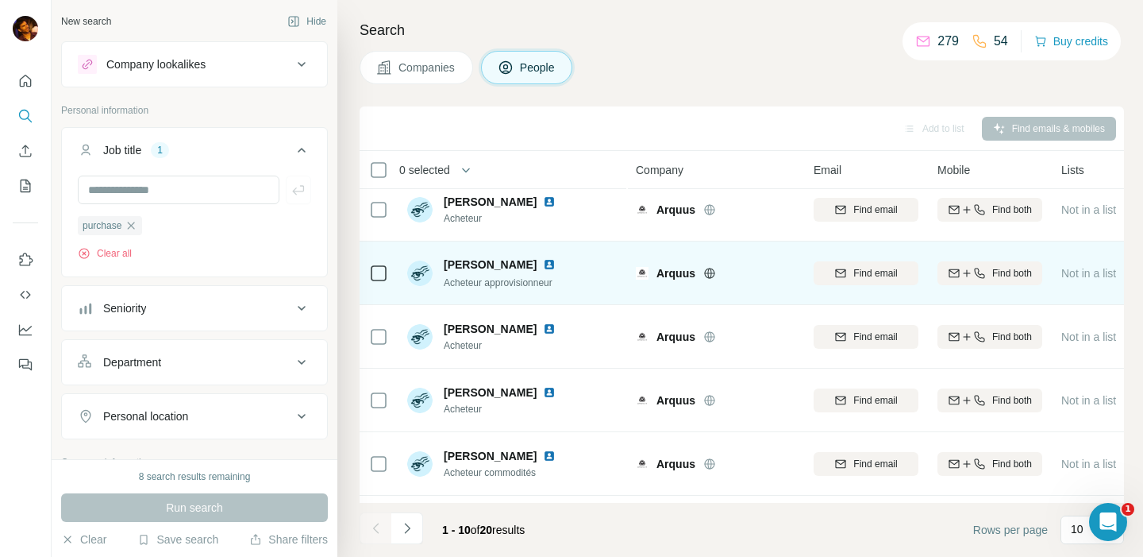
scroll to position [0, 0]
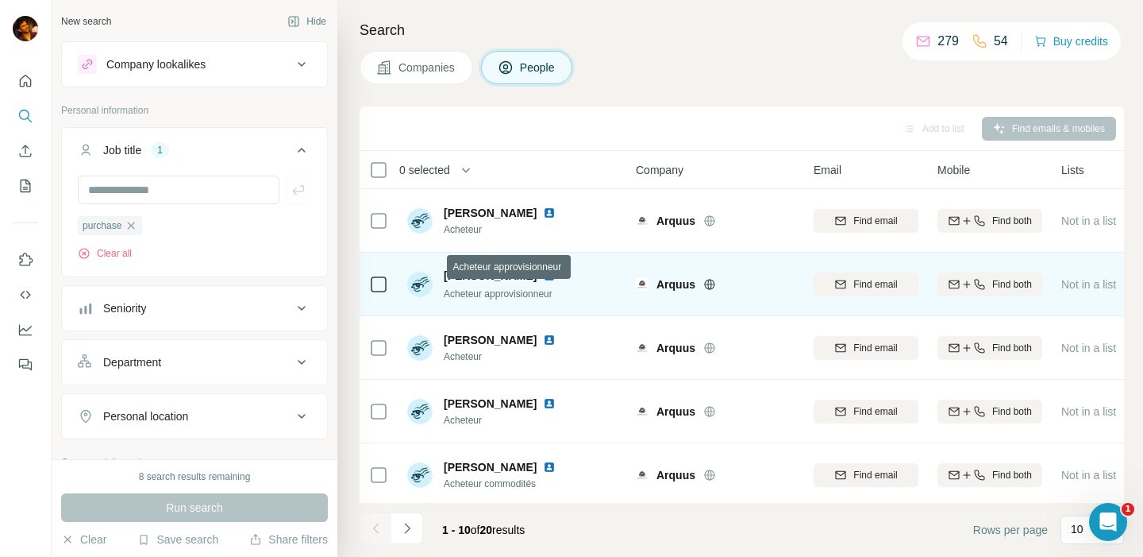
click at [542, 291] on span "Acheteur approvisionneur" at bounding box center [498, 293] width 109 height 11
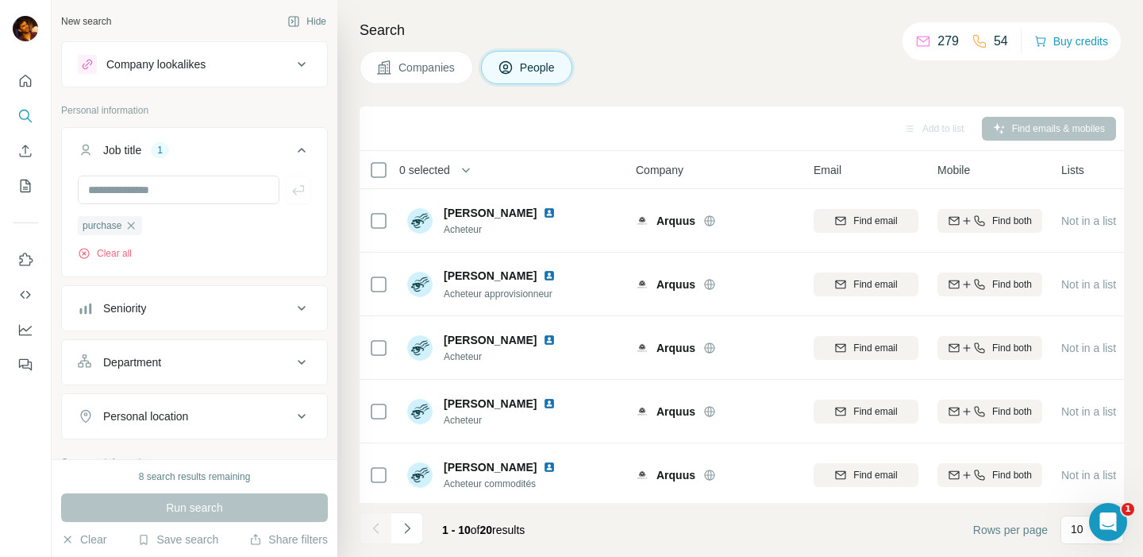
click at [621, 94] on div "Search Companies People Add to list Find emails & mobiles 0 selected People Com…" at bounding box center [740, 278] width 806 height 557
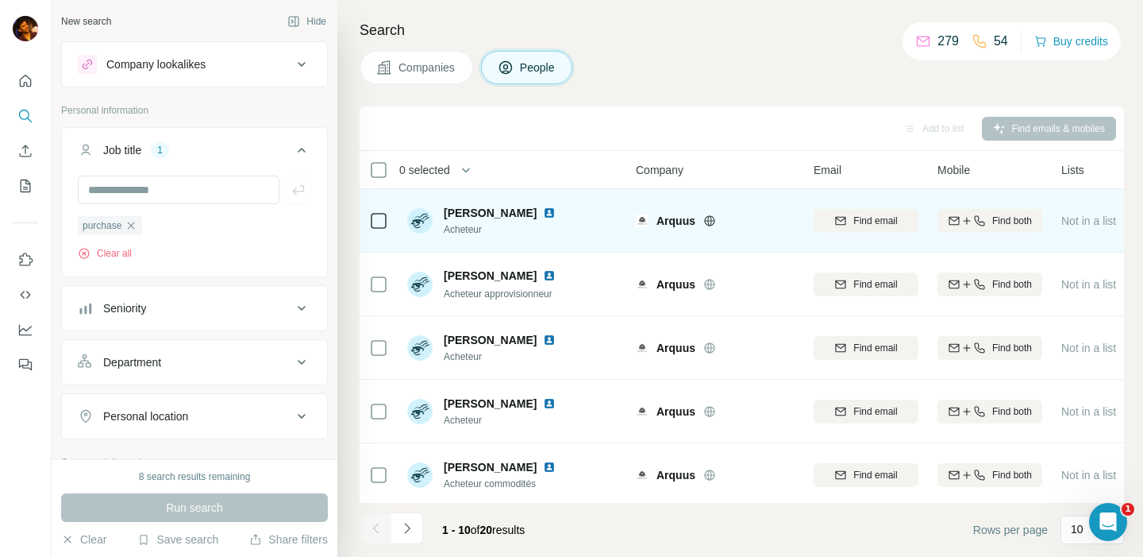
scroll to position [331, 0]
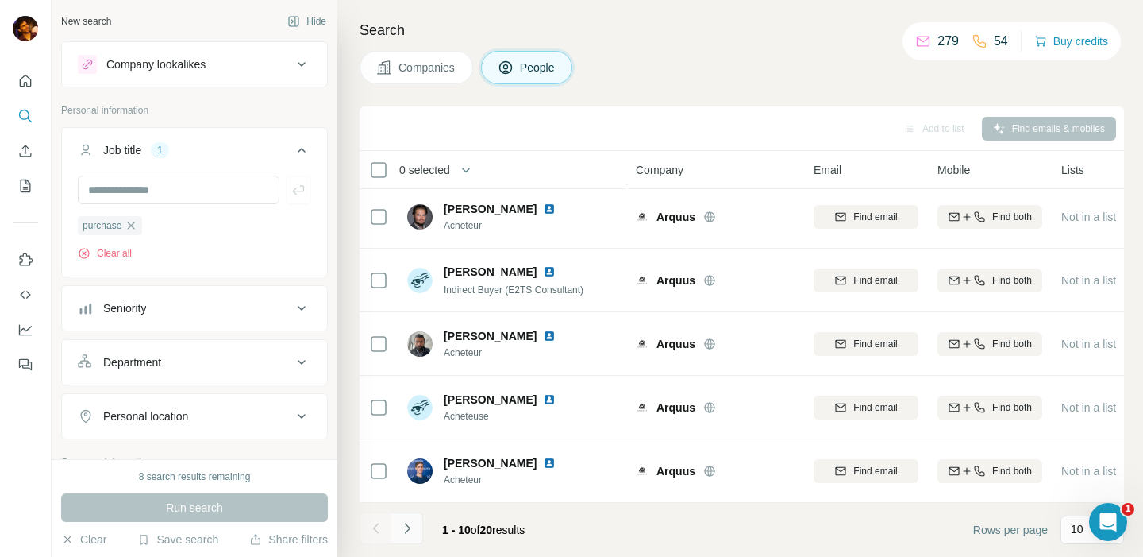
click at [412, 520] on icon "Navigate to next page" at bounding box center [407, 528] width 16 height 16
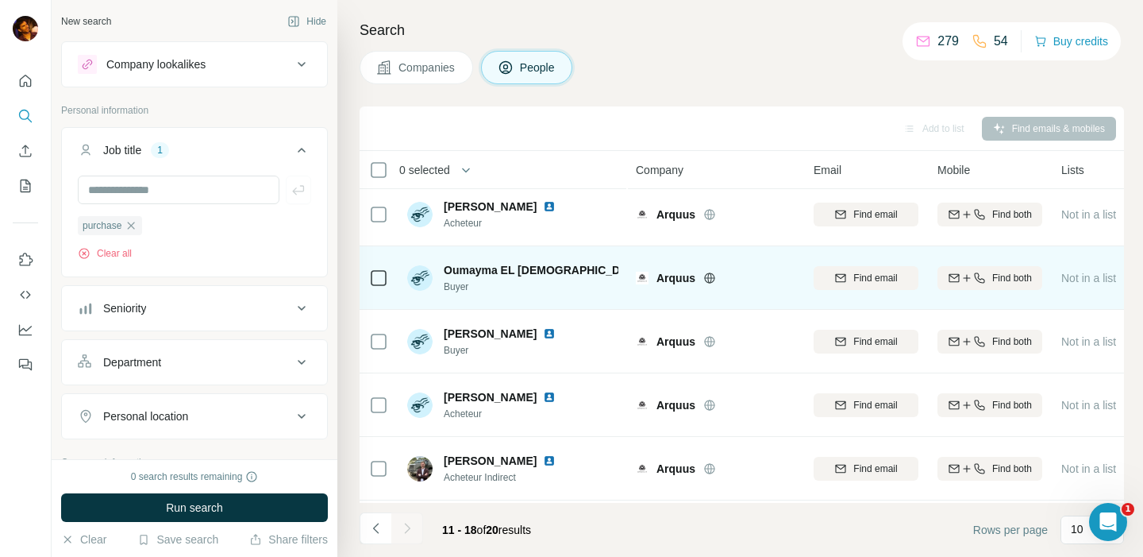
scroll to position [140, 0]
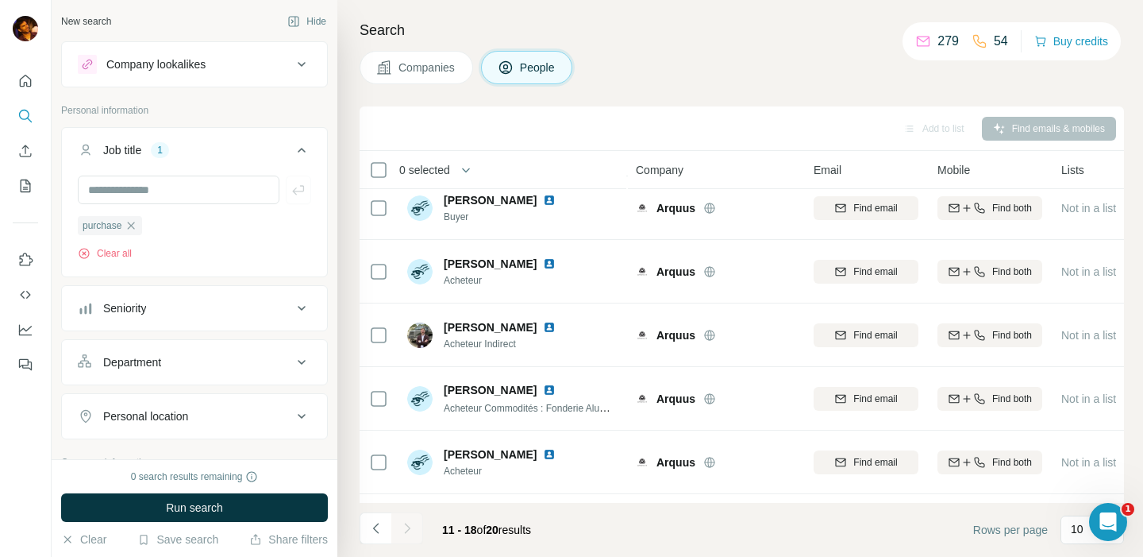
click at [241, 300] on button "Seniority" at bounding box center [194, 308] width 265 height 38
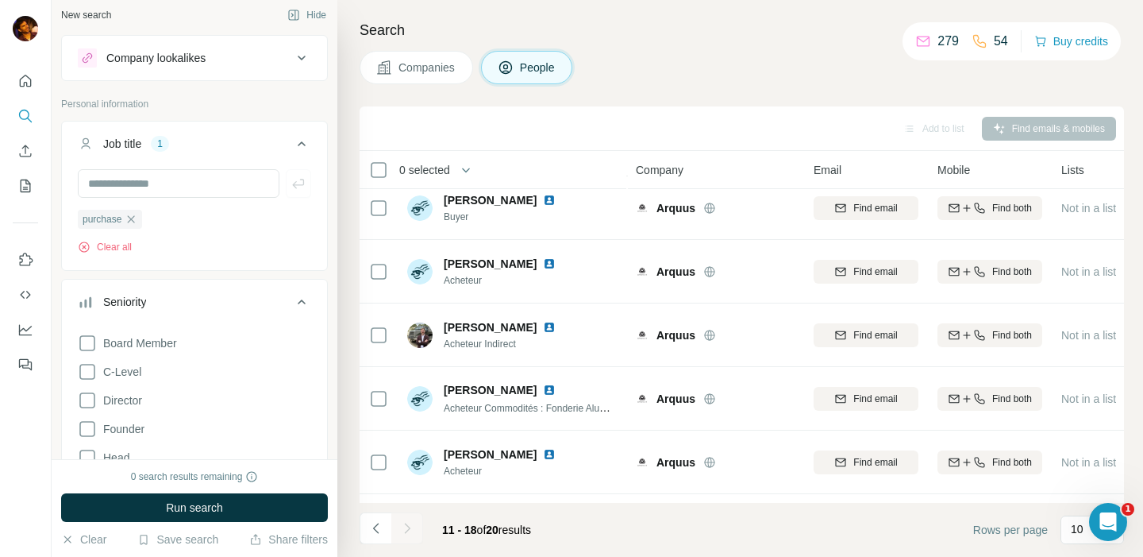
scroll to position [20, 0]
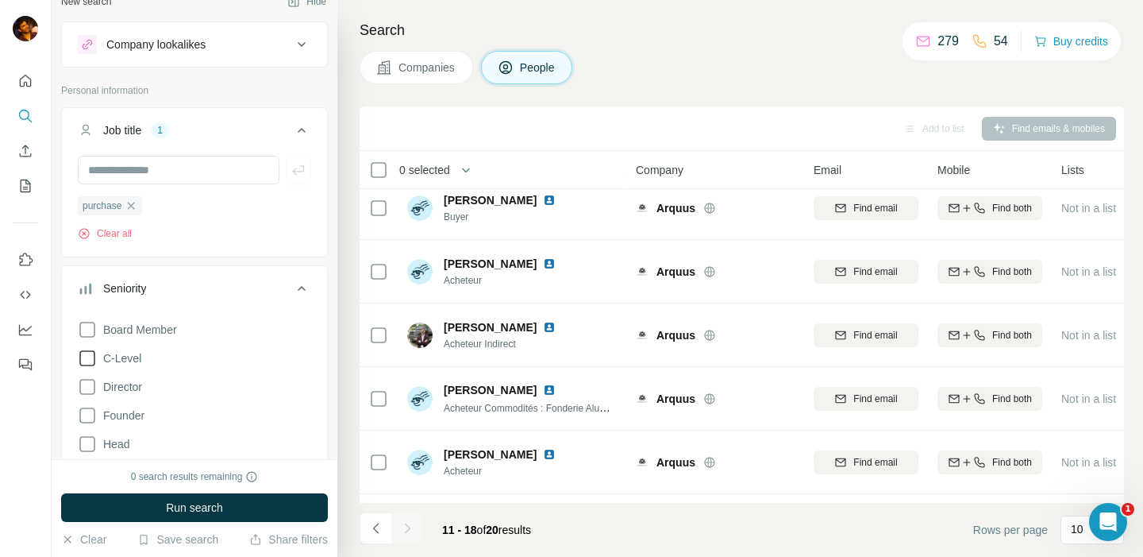
click at [140, 354] on span "C-Level" at bounding box center [119, 358] width 44 height 16
click at [142, 384] on span "Director" at bounding box center [119, 387] width 45 height 16
click at [208, 503] on span "Run search" at bounding box center [194, 507] width 57 height 16
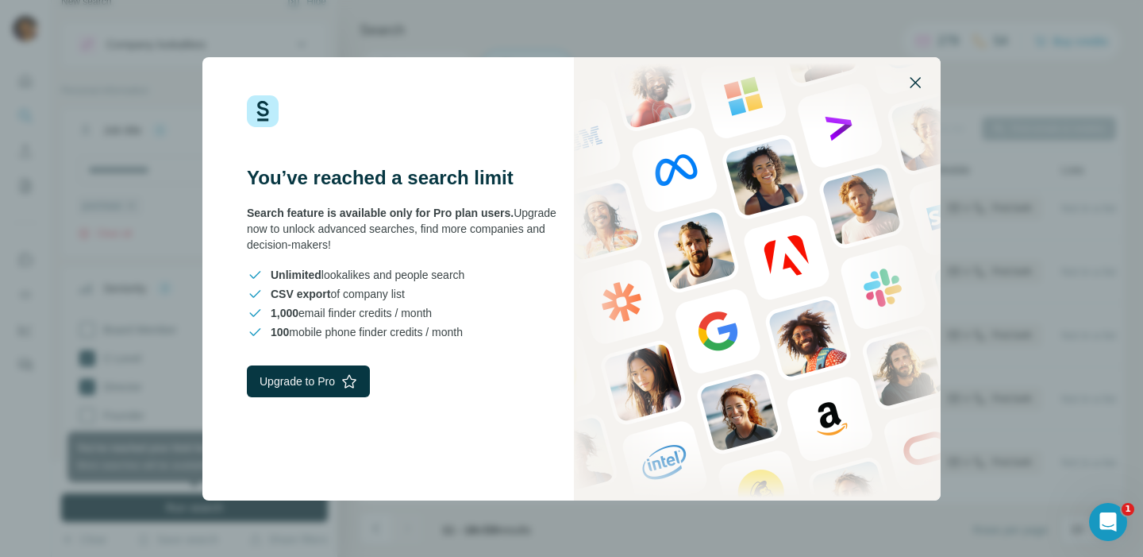
click at [917, 86] on icon "button" at bounding box center [915, 82] width 19 height 19
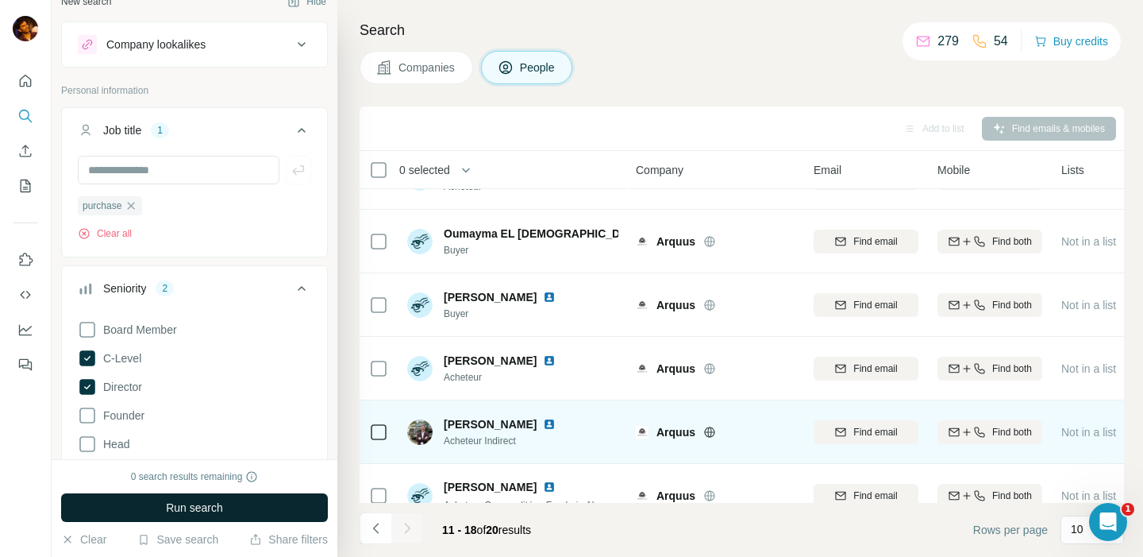
scroll to position [204, 0]
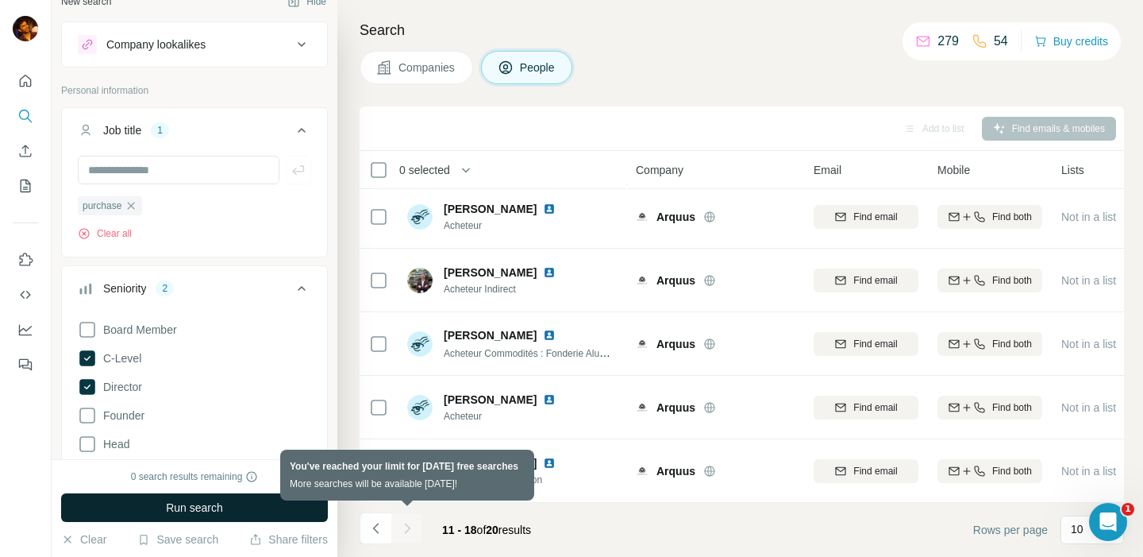
click at [410, 529] on div at bounding box center [407, 528] width 32 height 32
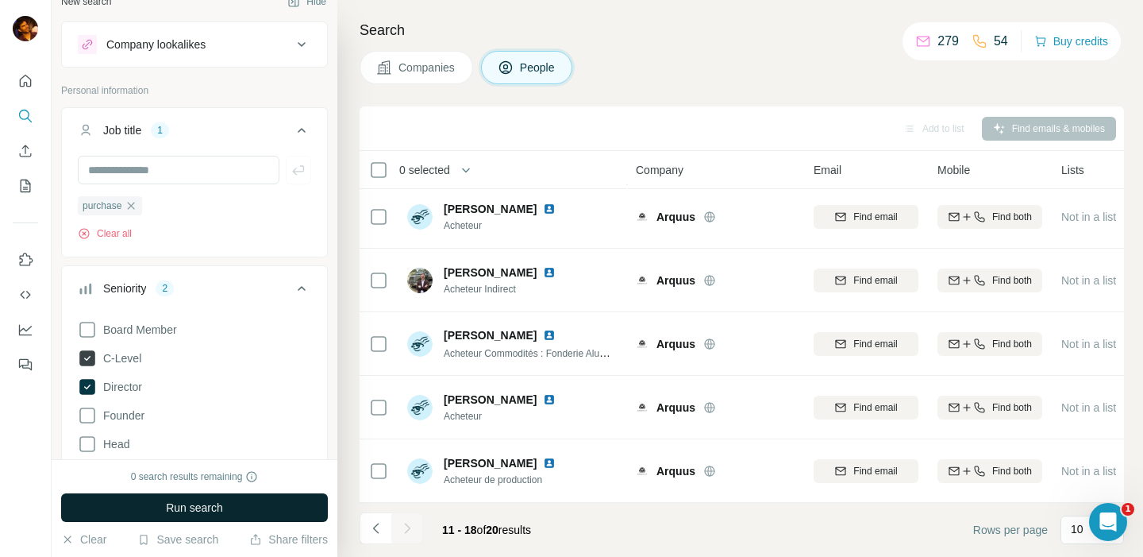
click at [129, 363] on span "C-Level" at bounding box center [119, 358] width 44 height 16
click at [126, 384] on span "Director" at bounding box center [119, 387] width 45 height 16
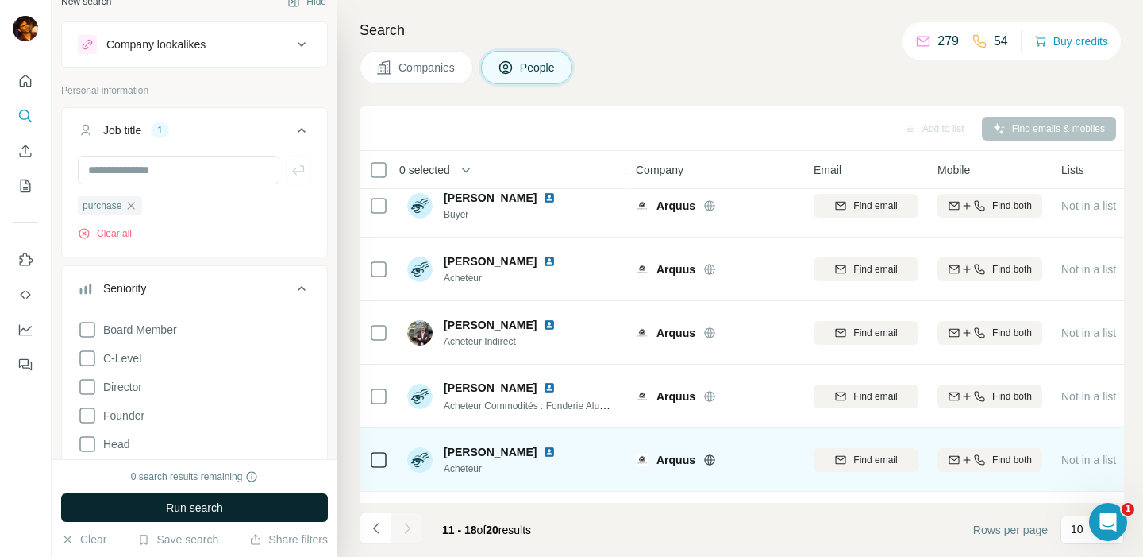
scroll to position [117, 0]
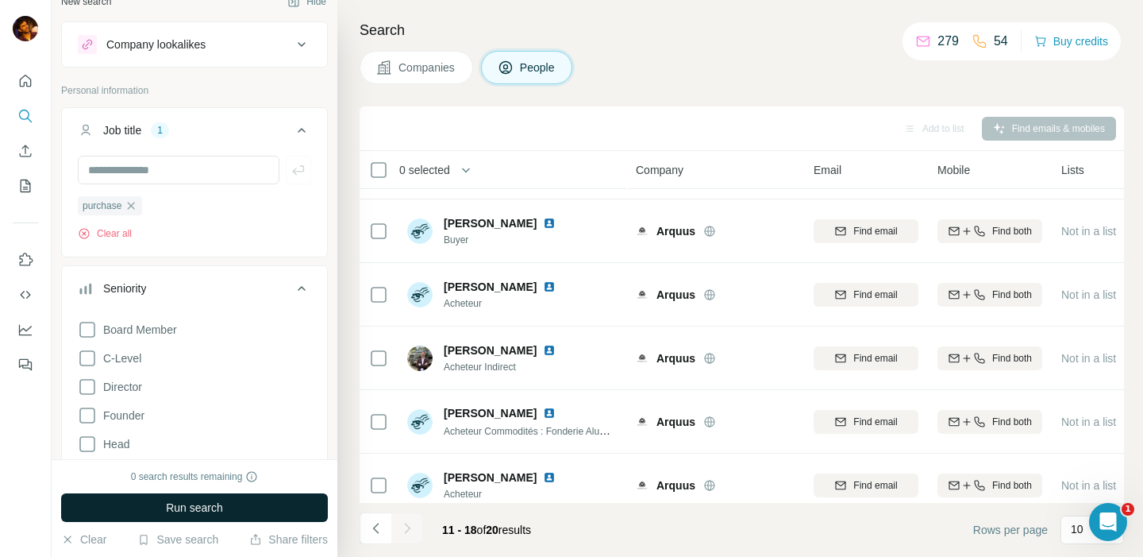
click at [196, 509] on span "Run search" at bounding box center [194, 507] width 57 height 16
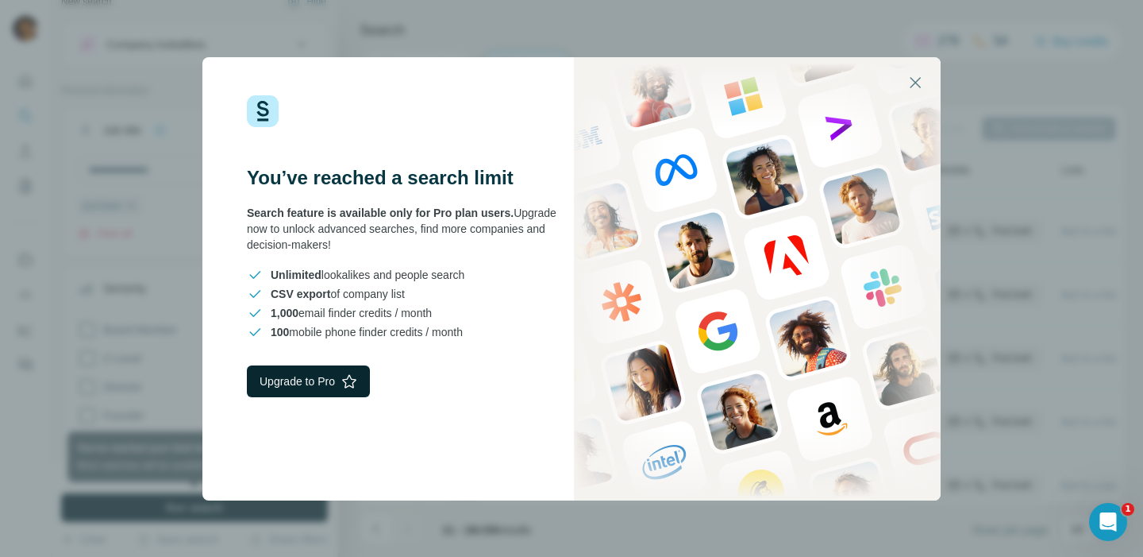
click at [324, 385] on button "Upgrade to Pro" at bounding box center [308, 381] width 123 height 32
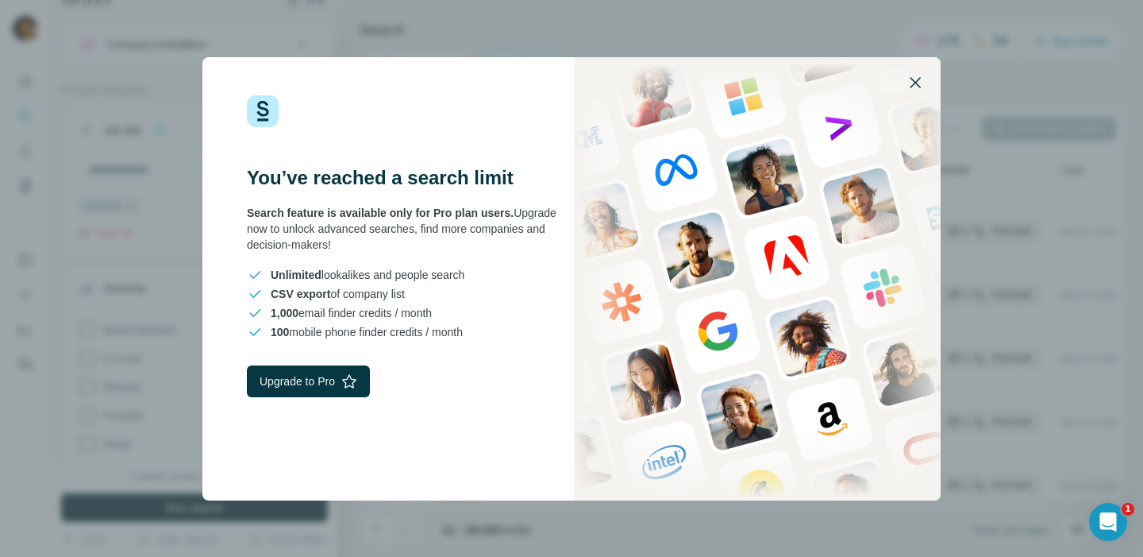
click at [909, 83] on icon "button" at bounding box center [915, 82] width 19 height 19
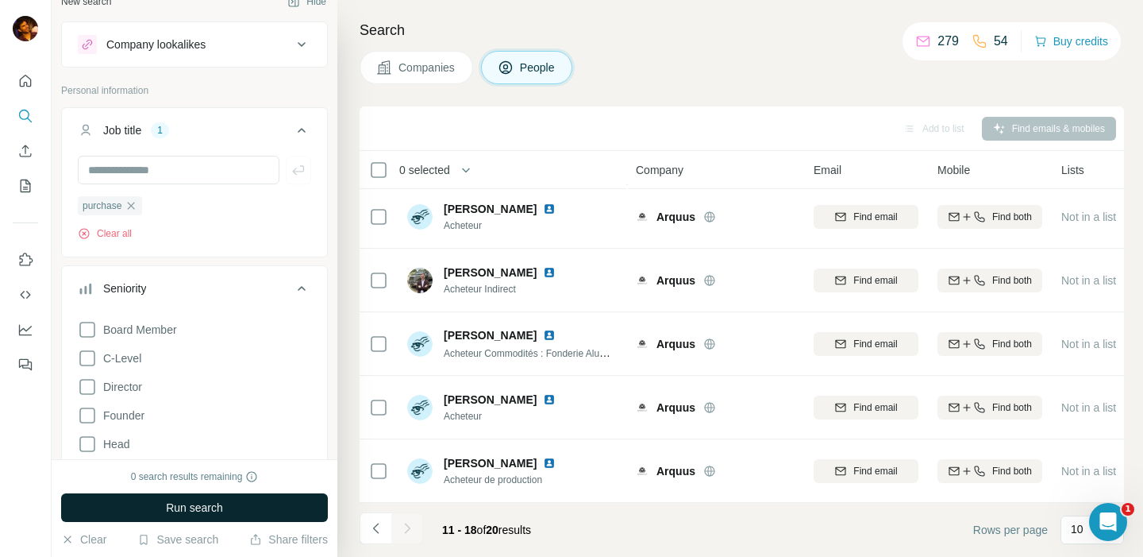
scroll to position [0, 0]
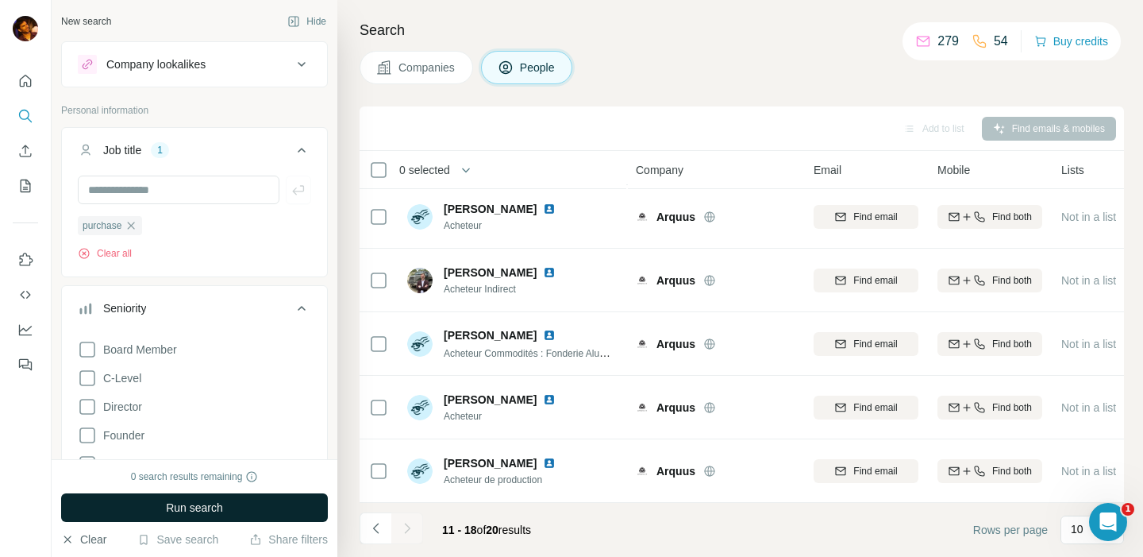
click at [88, 534] on button "Clear" at bounding box center [83, 539] width 45 height 16
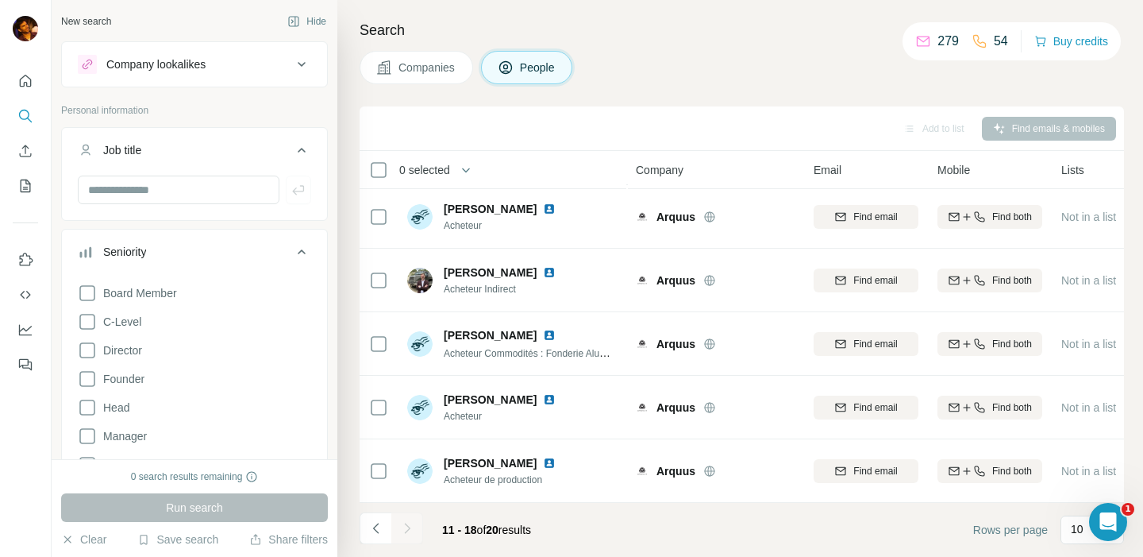
click at [298, 65] on icon at bounding box center [302, 64] width 8 height 5
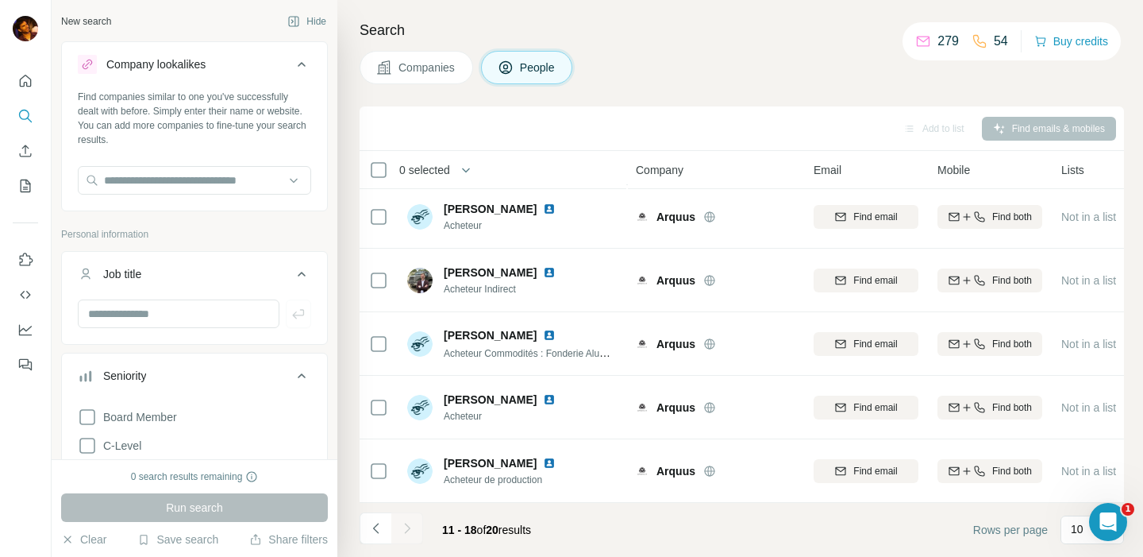
click at [292, 65] on icon at bounding box center [301, 64] width 19 height 19
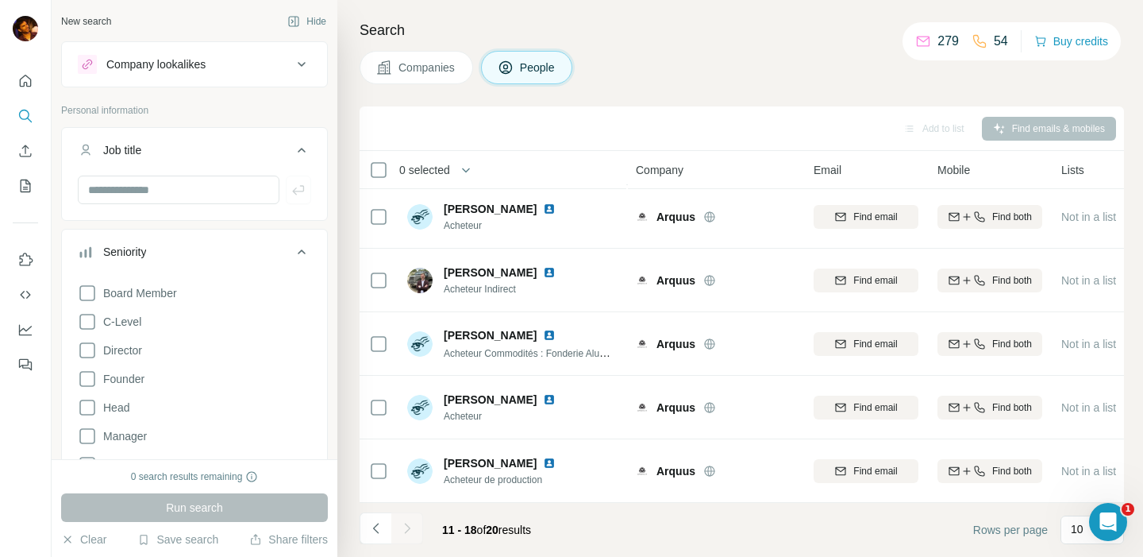
click at [176, 506] on div "Run search" at bounding box center [194, 507] width 267 height 29
click at [195, 65] on div "Company lookalikes" at bounding box center [155, 64] width 99 height 16
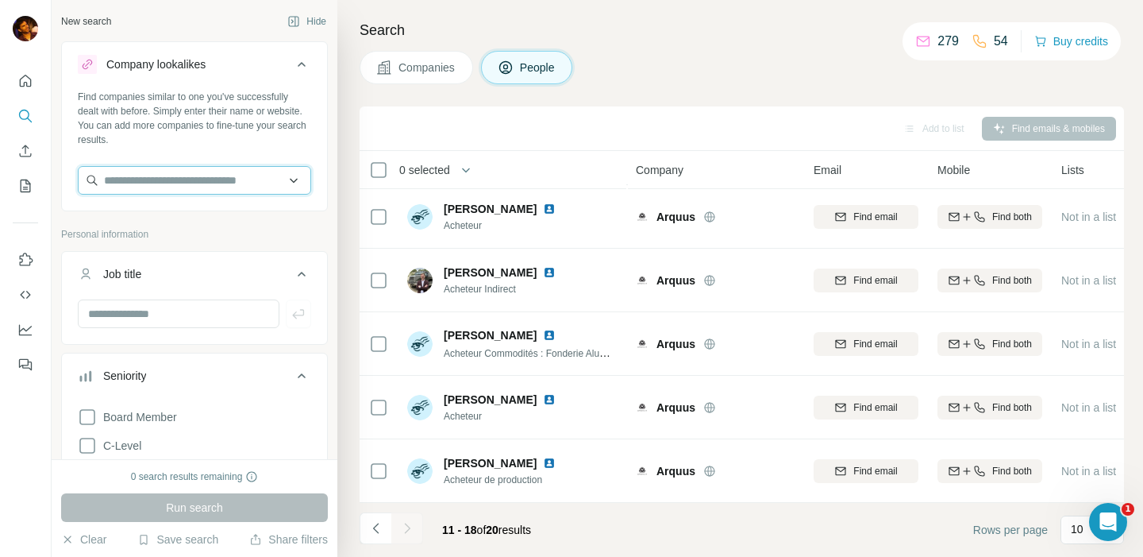
click at [180, 178] on input "text" at bounding box center [194, 180] width 233 height 29
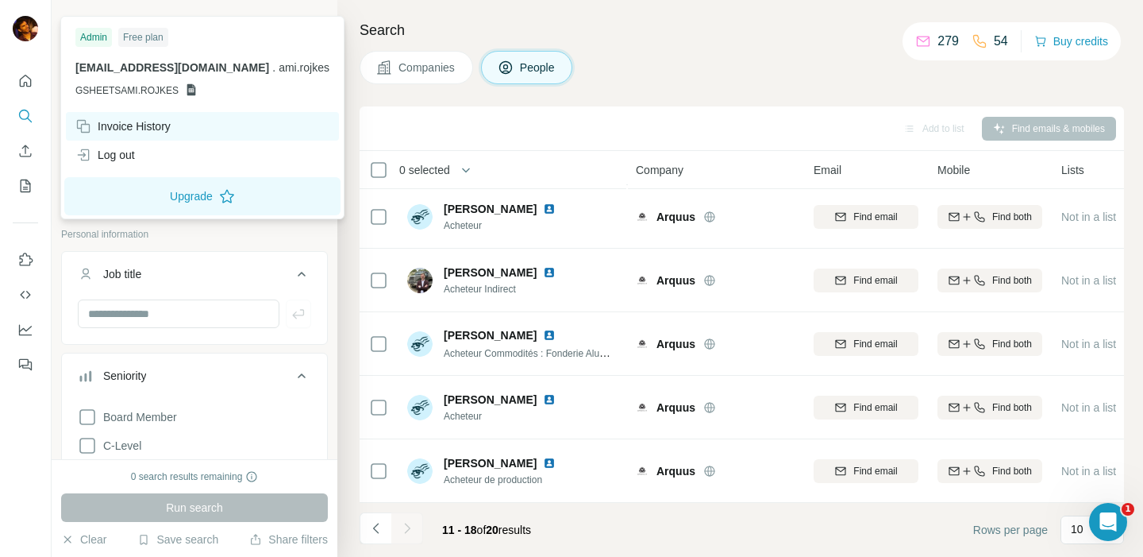
click at [129, 126] on div "Invoice History" at bounding box center [122, 126] width 95 height 16
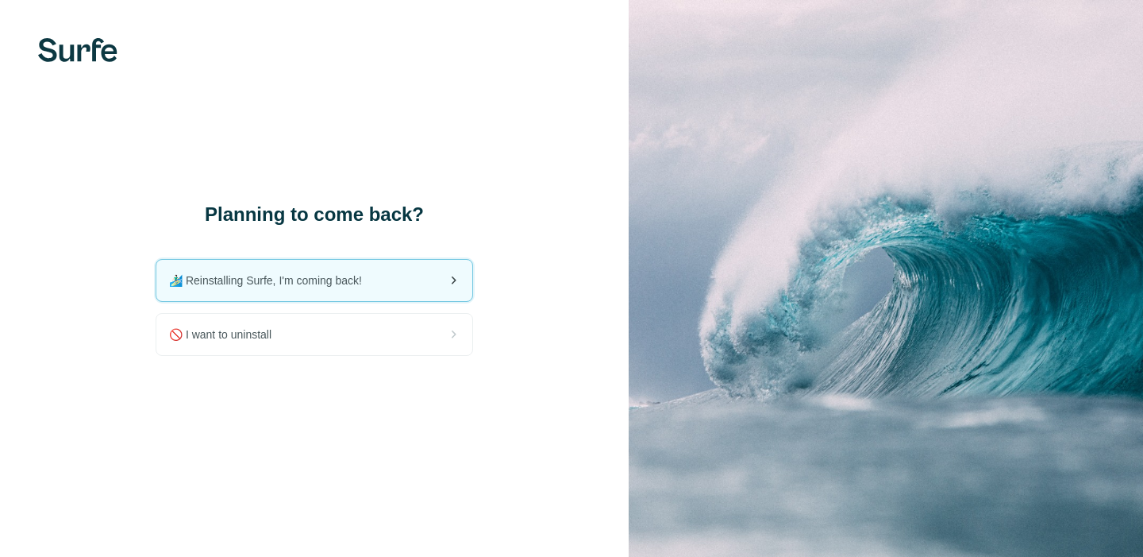
click at [337, 267] on div "🏄🏻‍♂️ Reinstalling Surfe, I'm coming back!" at bounding box center [314, 280] width 316 height 41
